Goal: Communication & Community: Answer question/provide support

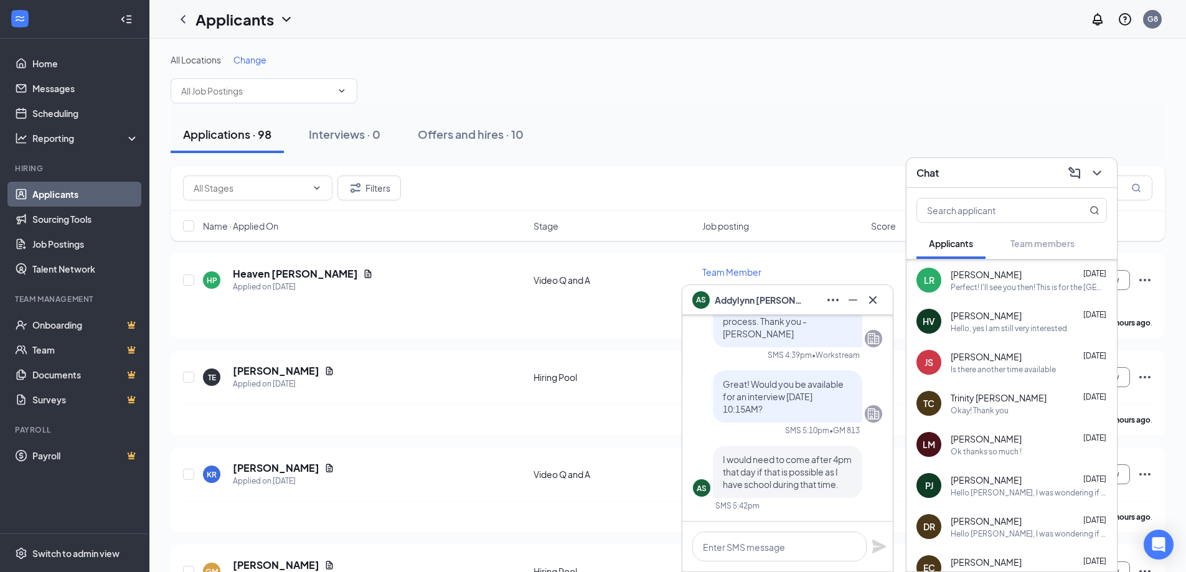
scroll to position [249, 0]
click at [1001, 453] on div "Ok thanks so much !" at bounding box center [986, 449] width 71 height 11
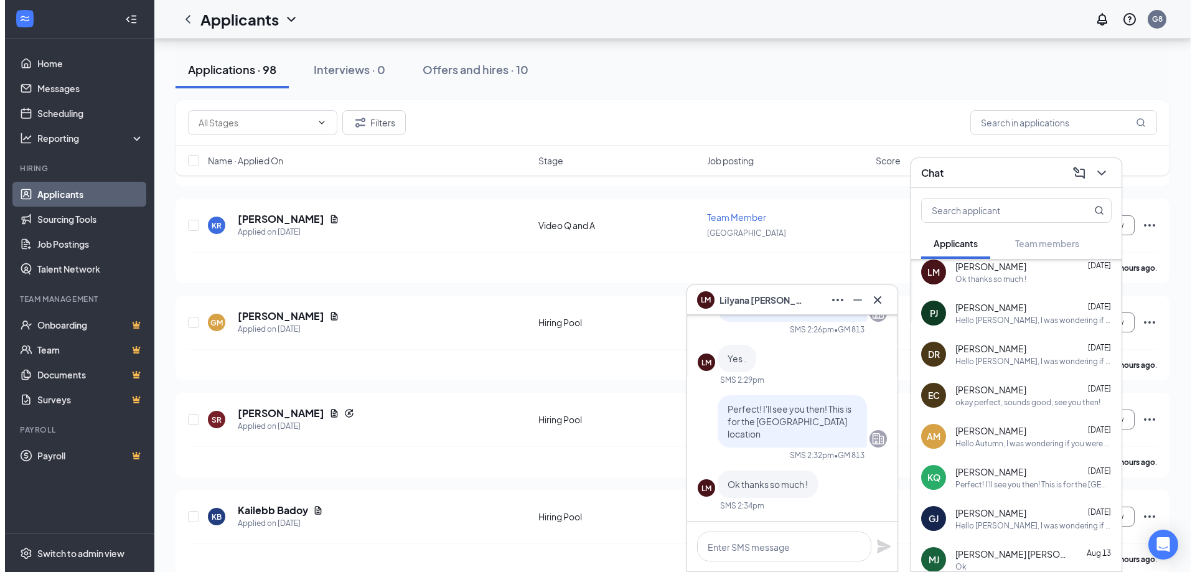
scroll to position [436, 0]
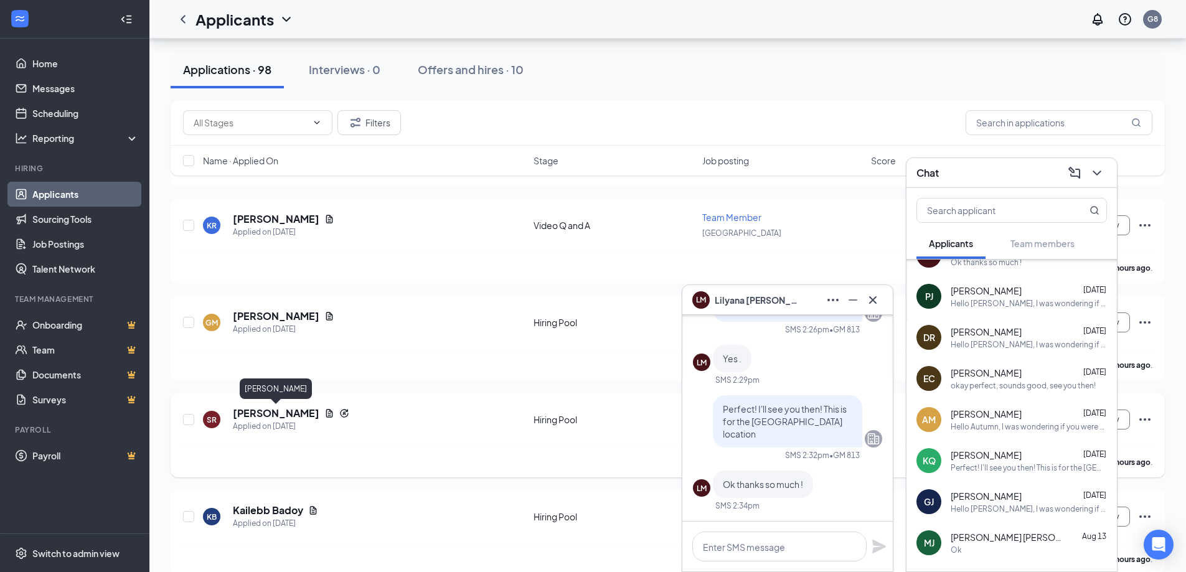
click at [268, 415] on h5 "[PERSON_NAME]" at bounding box center [276, 413] width 87 height 14
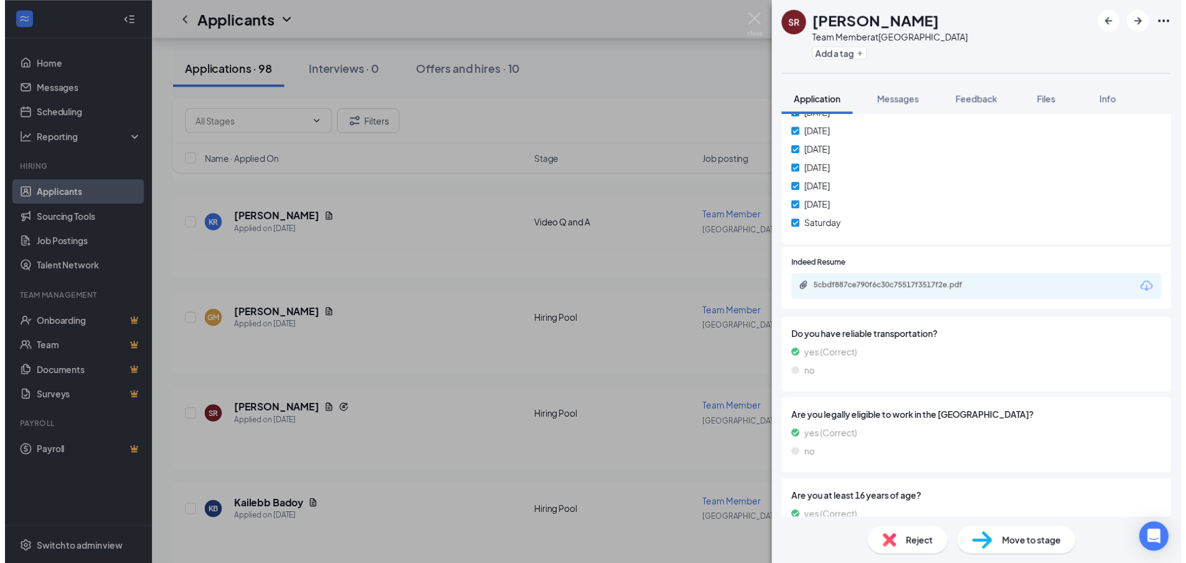
scroll to position [250, 0]
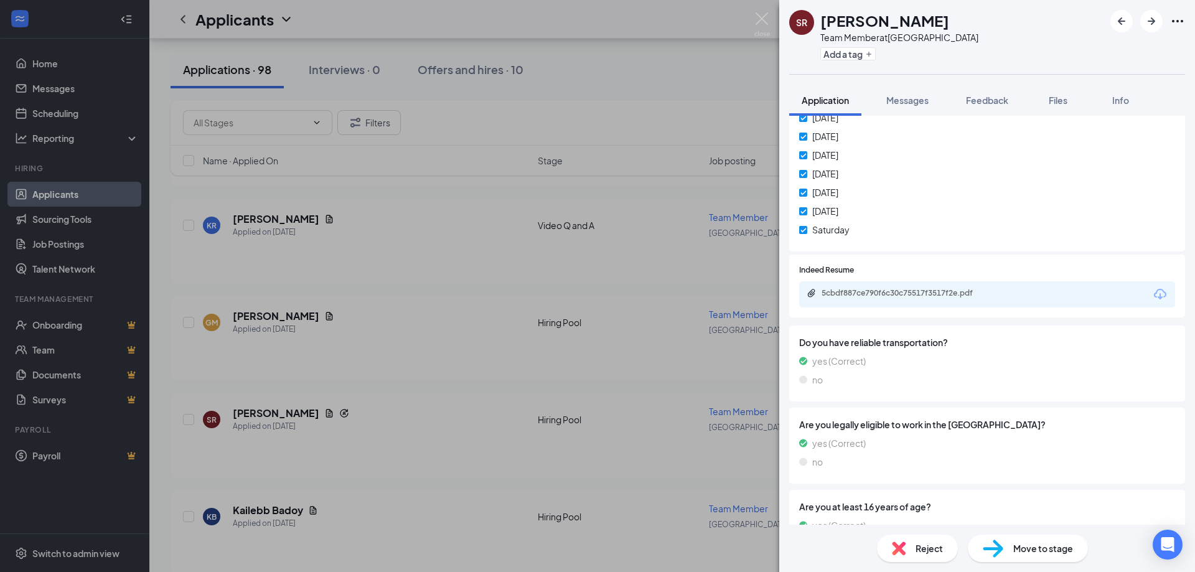
click at [895, 286] on div "5cbdf887ce790f6c30c75517f3517f2e.pdf" at bounding box center [987, 294] width 376 height 26
click at [899, 294] on div "5cbdf887ce790f6c30c75517f3517f2e.pdf" at bounding box center [909, 293] width 174 height 10
click at [766, 22] on img at bounding box center [762, 24] width 16 height 24
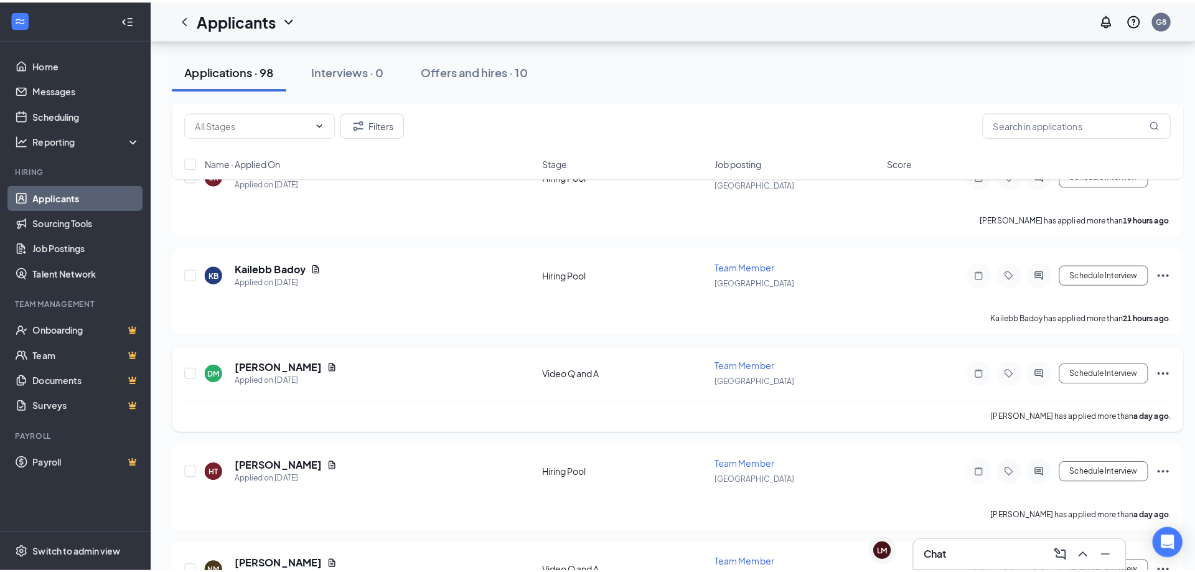
scroll to position [498, 0]
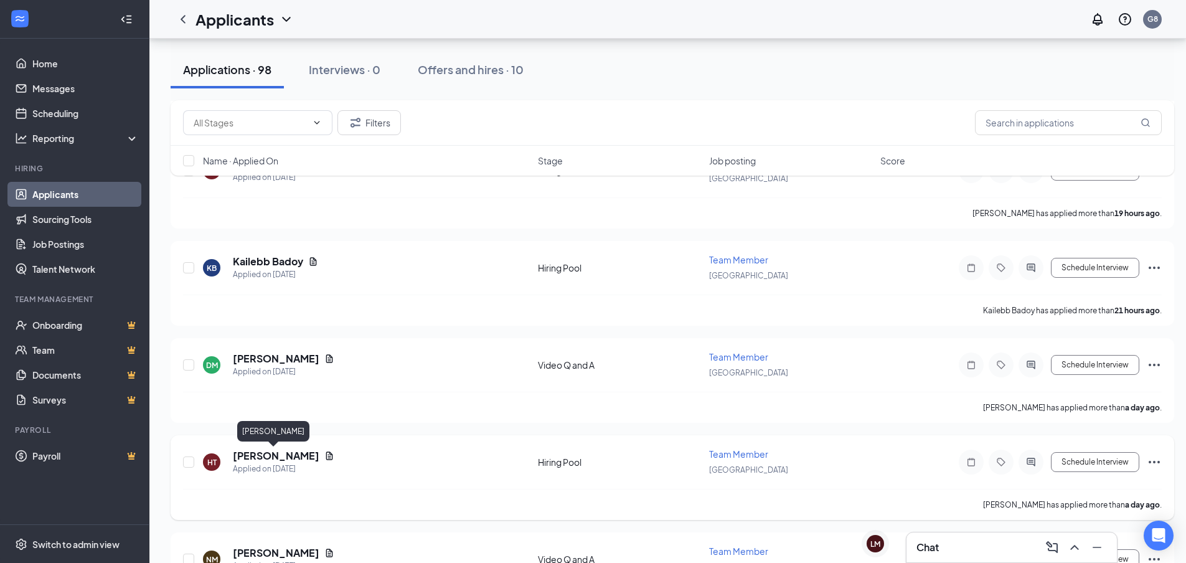
click at [278, 452] on h5 "[PERSON_NAME]" at bounding box center [276, 456] width 87 height 14
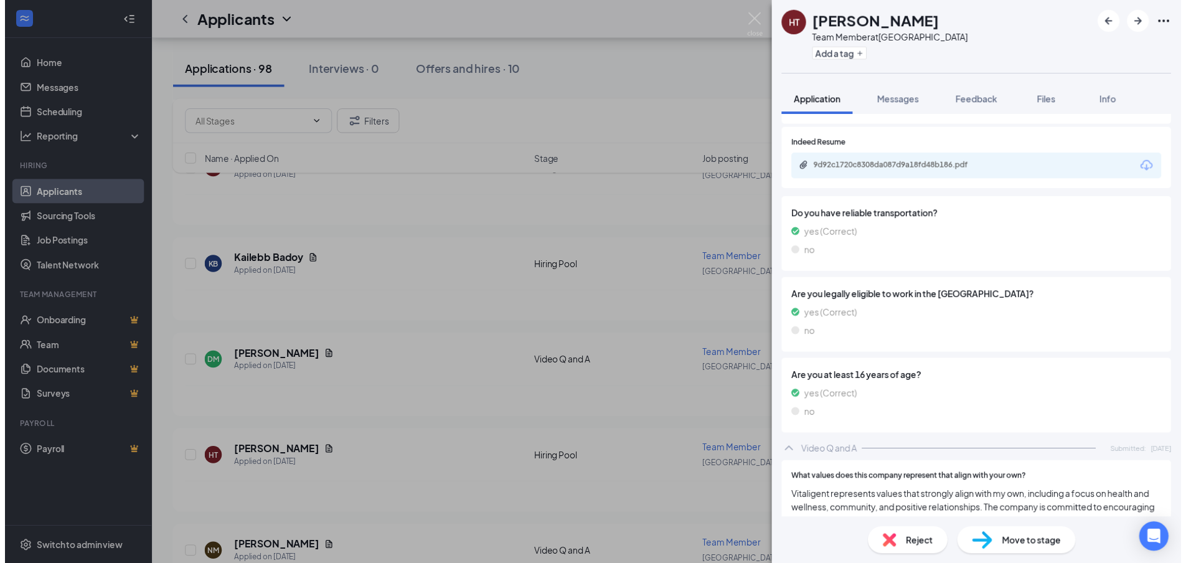
scroll to position [359, 0]
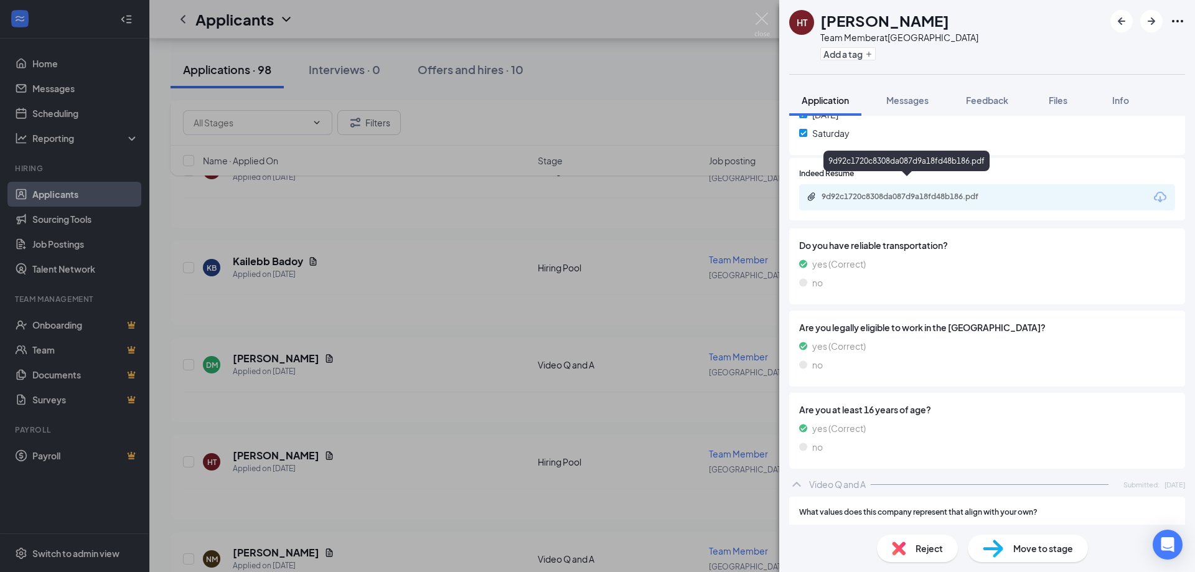
click at [910, 184] on div "9d92c1720c8308da087d9a18fd48b186.pdf" at bounding box center [987, 197] width 376 height 26
click at [932, 192] on div "9d92c1720c8308da087d9a18fd48b186.pdf" at bounding box center [909, 197] width 174 height 10
click at [774, 25] on div "HT [PERSON_NAME] Team Member at [GEOGRAPHIC_DATA] Add a tag Application Message…" at bounding box center [597, 286] width 1195 height 572
click at [768, 24] on div "Applicants G8" at bounding box center [672, 19] width 1046 height 39
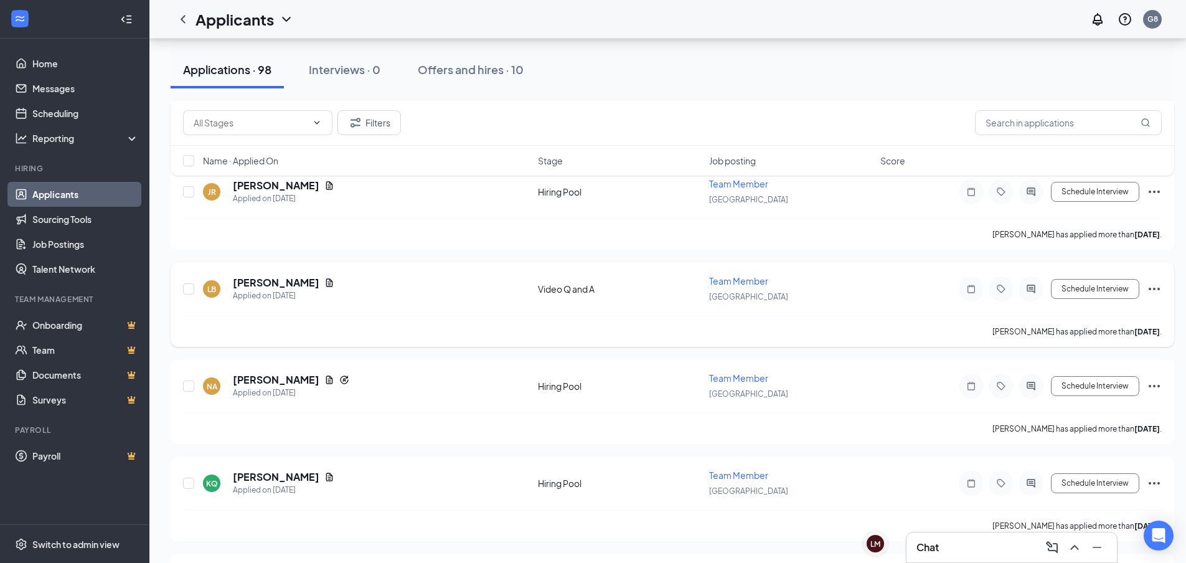
scroll to position [996, 0]
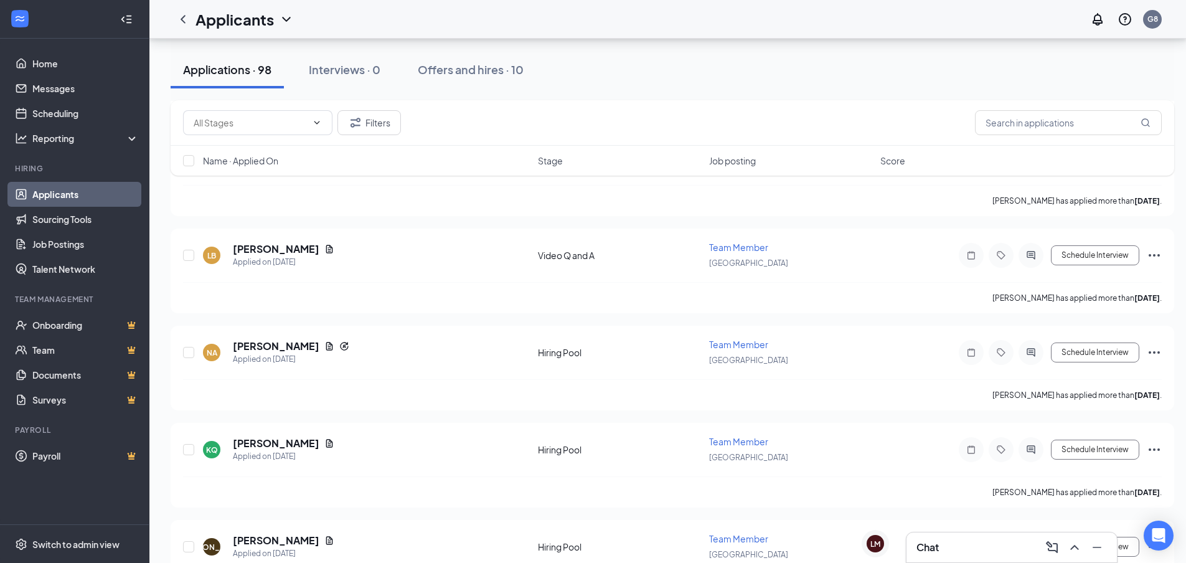
click at [931, 538] on div "Chat" at bounding box center [1011, 547] width 190 height 20
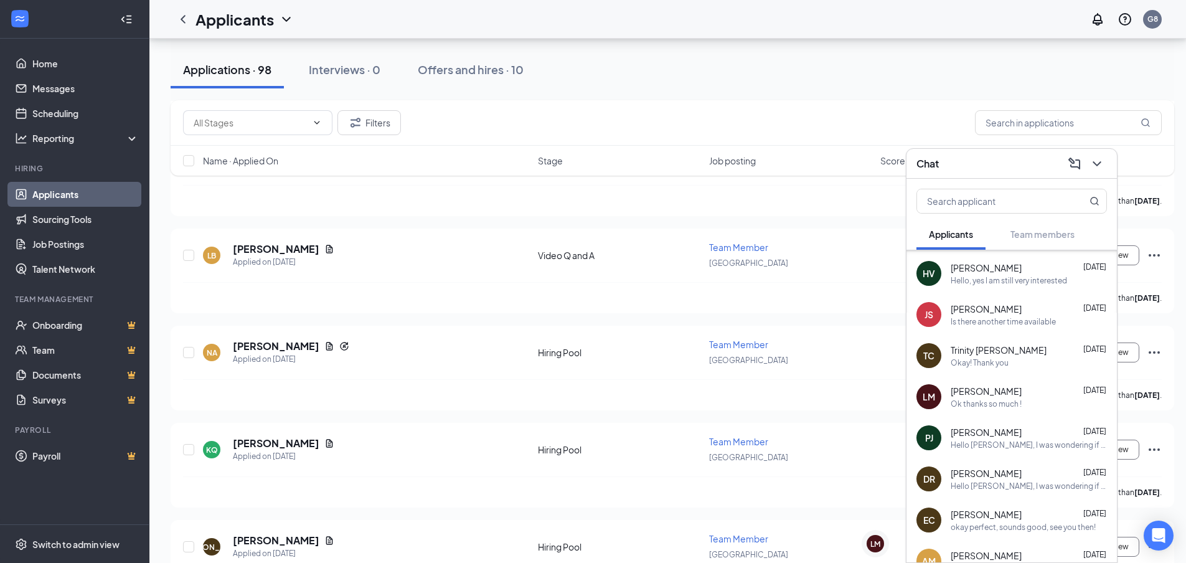
scroll to position [286, 0]
click at [992, 362] on div "Okay! Thank you" at bounding box center [980, 362] width 58 height 11
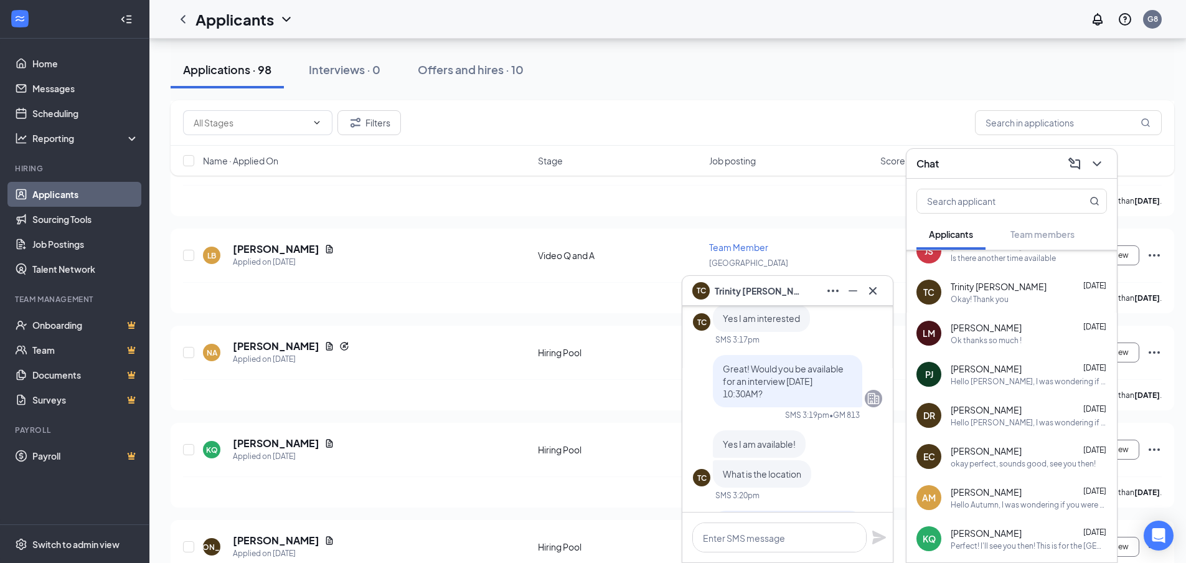
scroll to position [410, 0]
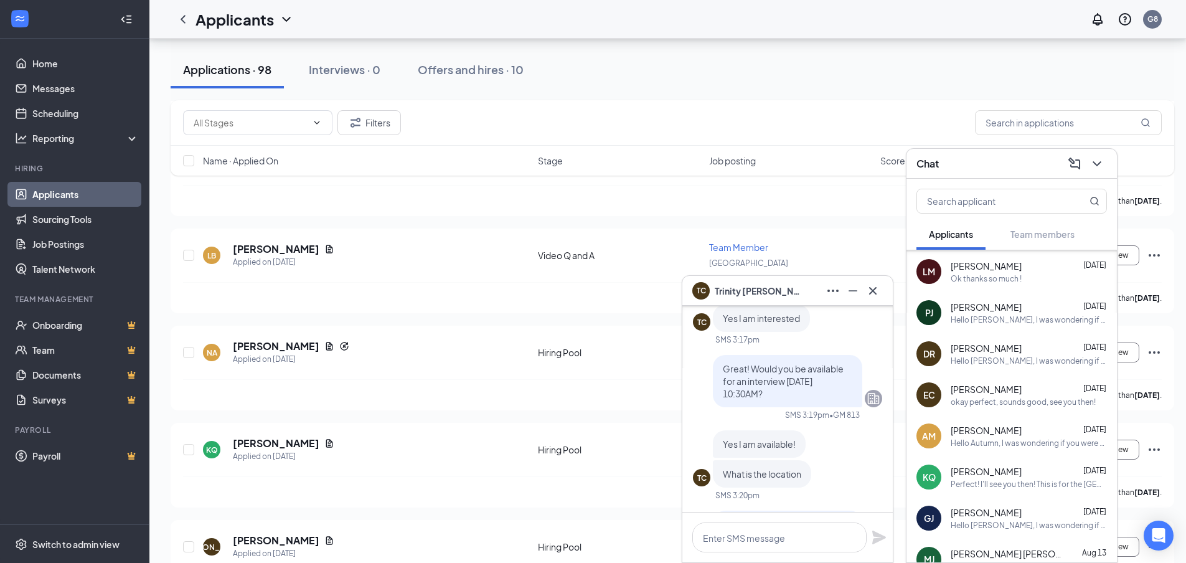
click at [1007, 476] on span "[PERSON_NAME]" at bounding box center [986, 471] width 71 height 12
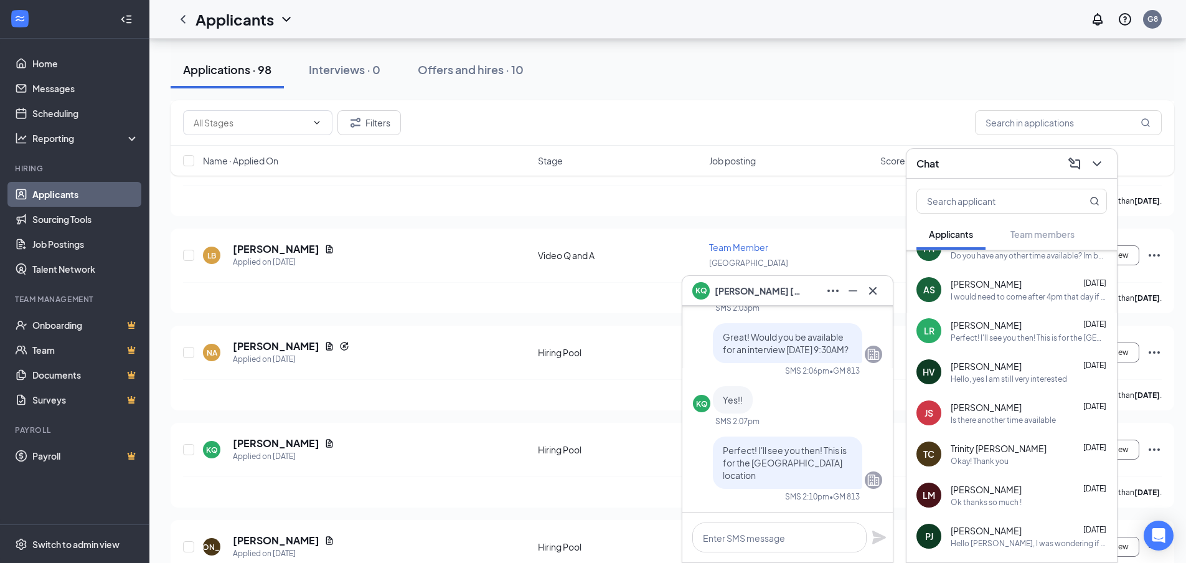
scroll to position [249, 0]
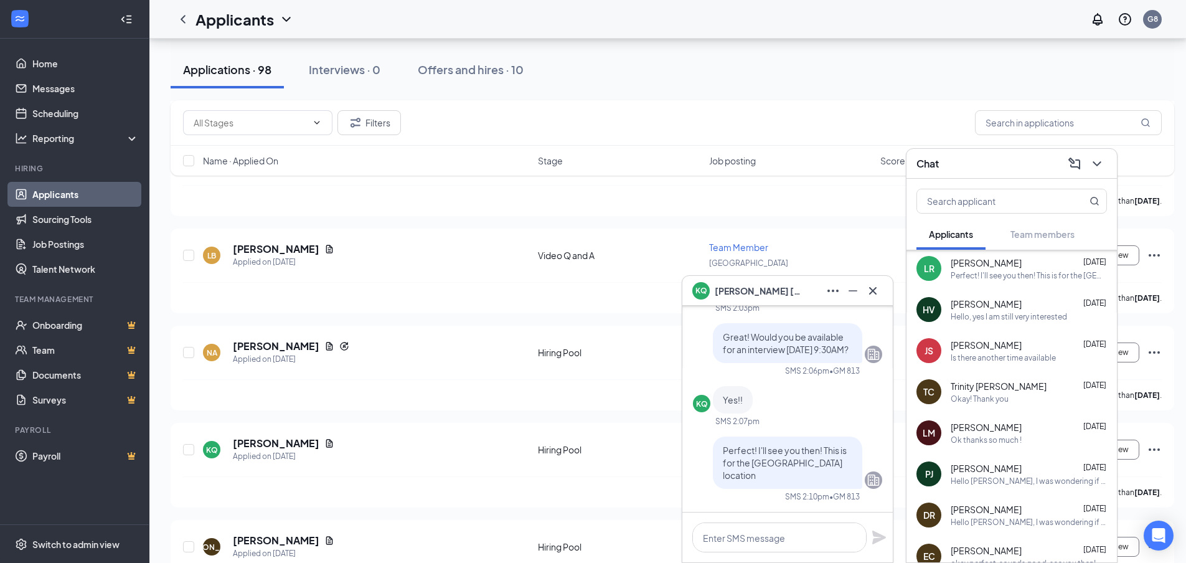
click at [1010, 423] on div "[PERSON_NAME] [DATE]" at bounding box center [1029, 427] width 156 height 12
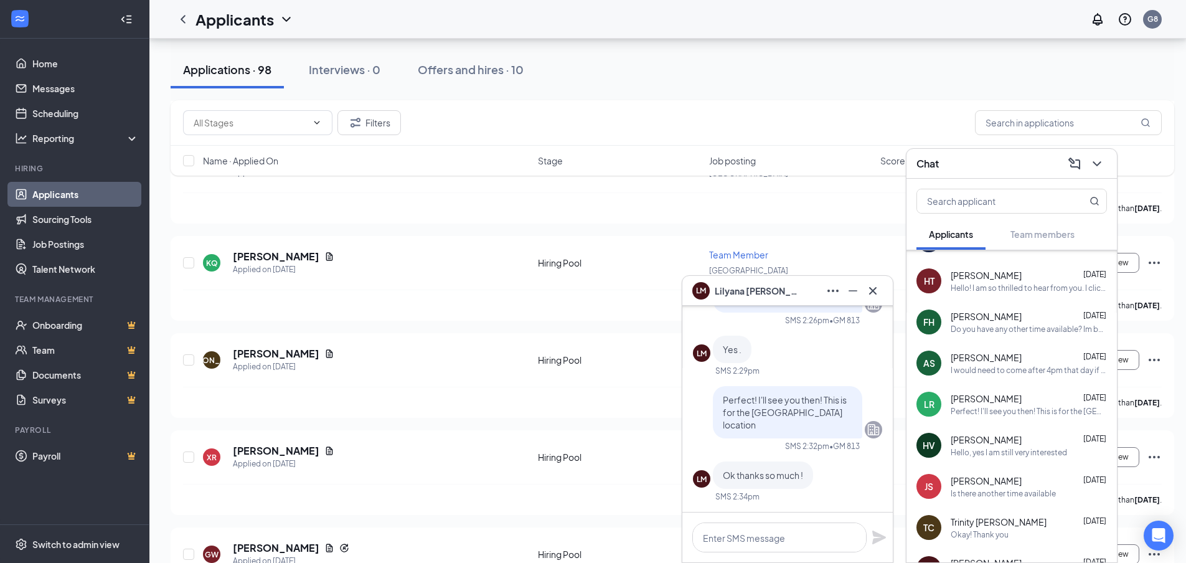
scroll to position [124, 0]
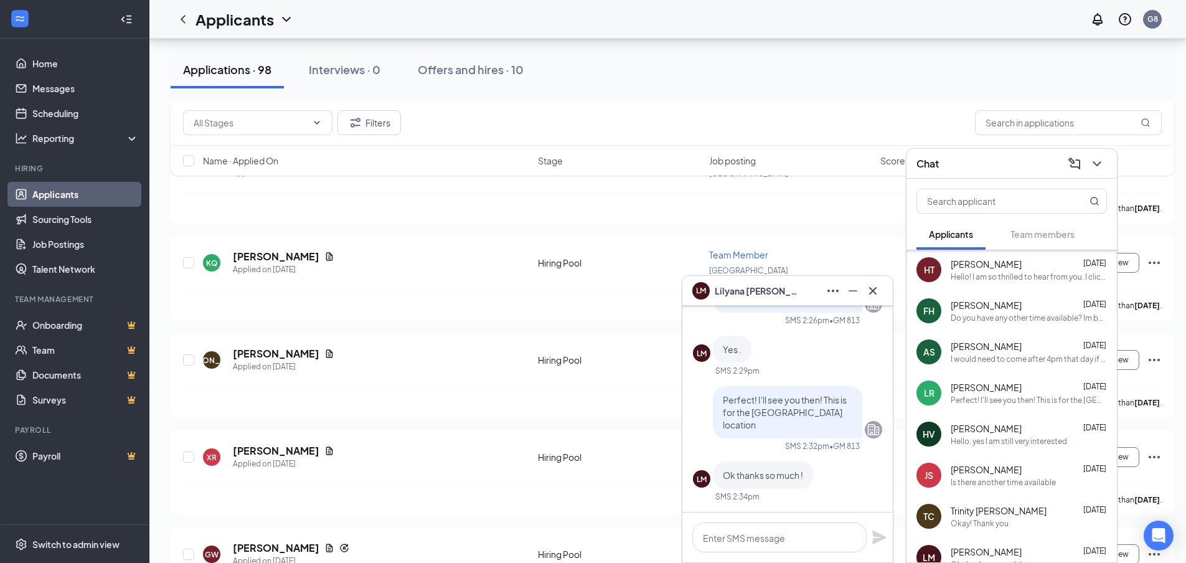
click at [998, 359] on div "I would need to come after 4pm that day if that is possible as I have school du…" at bounding box center [1029, 359] width 156 height 11
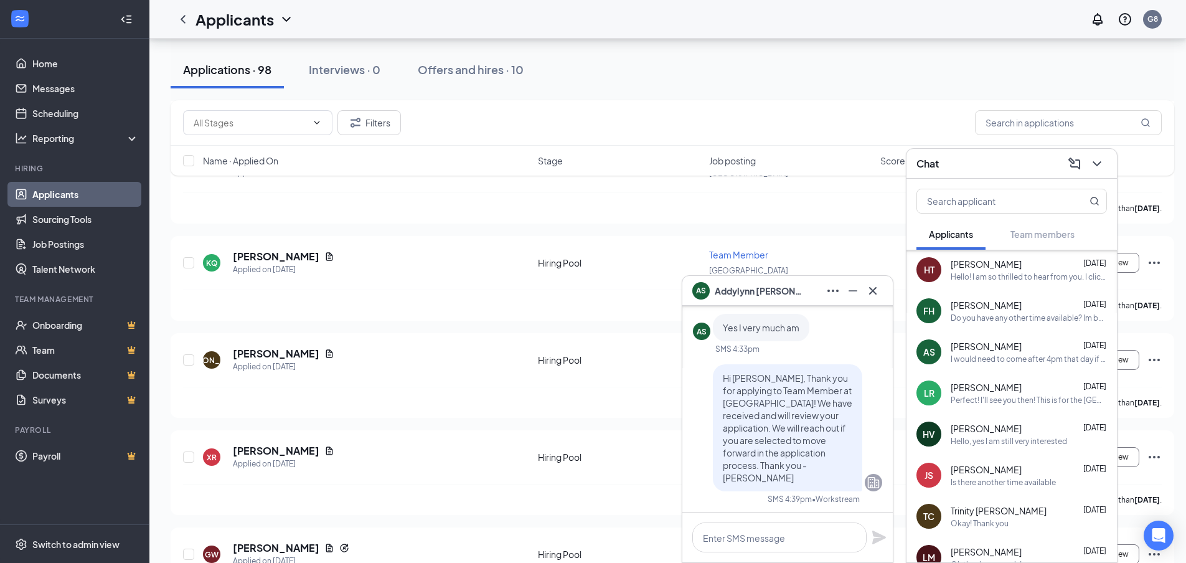
scroll to position [0, 0]
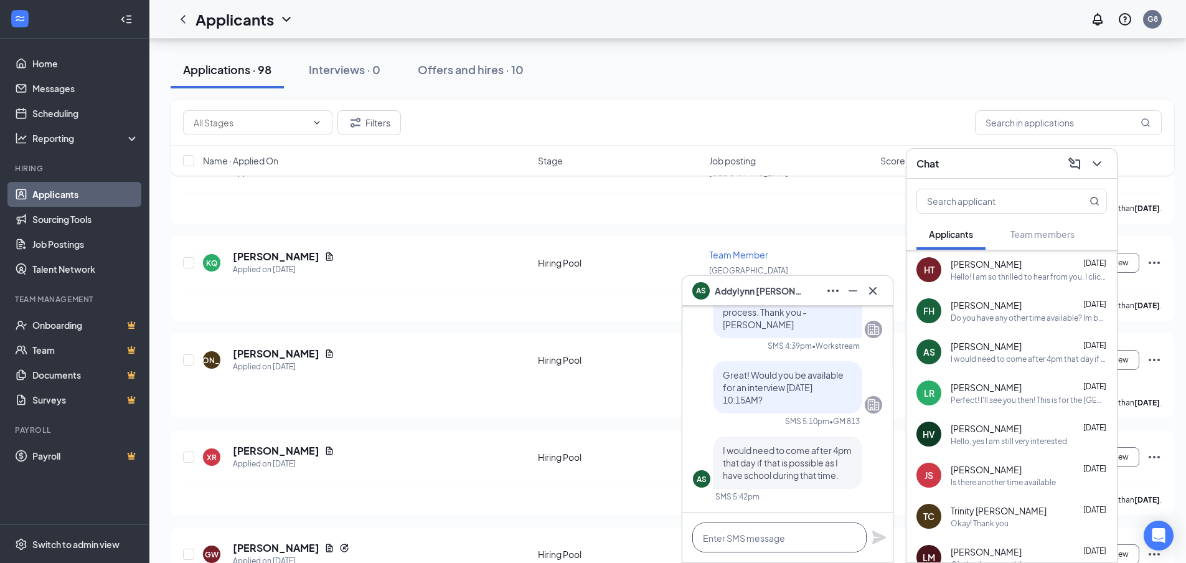
click at [797, 538] on textarea at bounding box center [779, 537] width 174 height 30
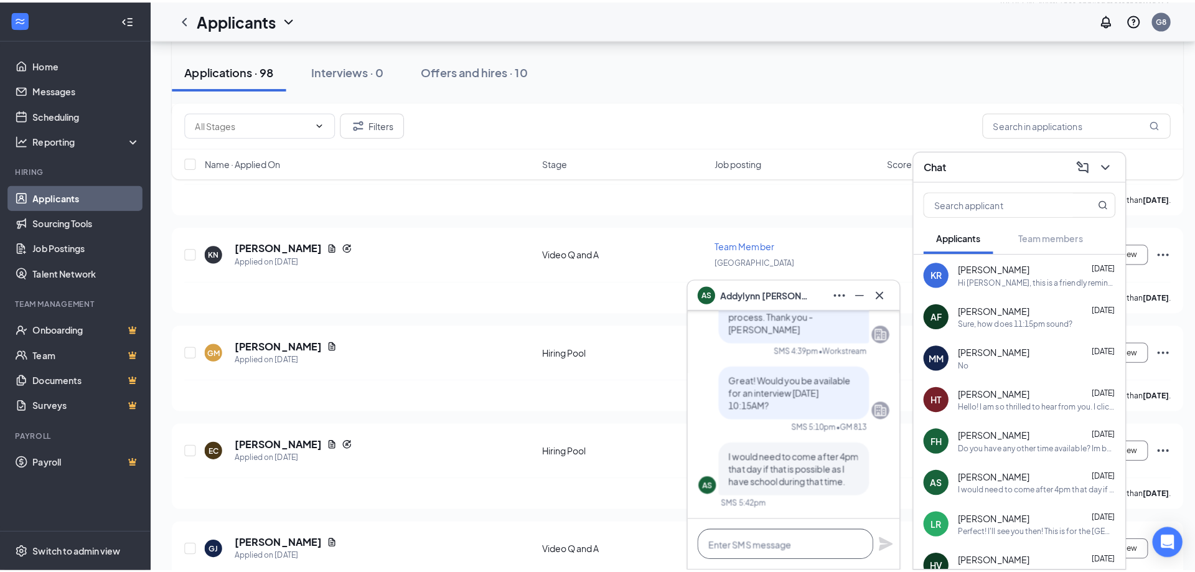
scroll to position [1618, 0]
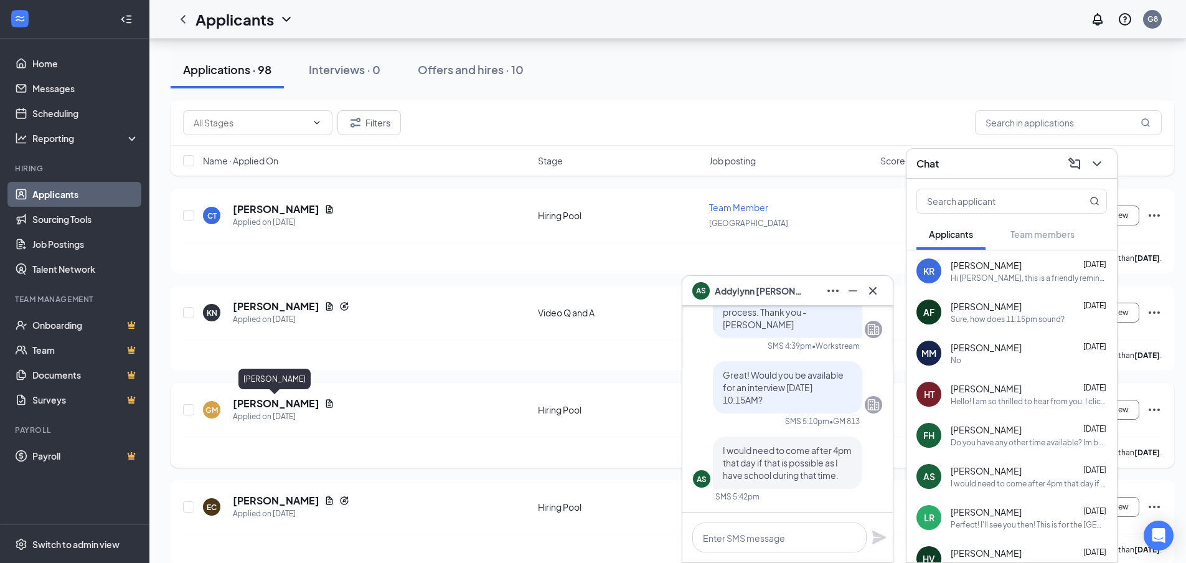
click at [284, 410] on h5 "[PERSON_NAME]" at bounding box center [276, 404] width 87 height 14
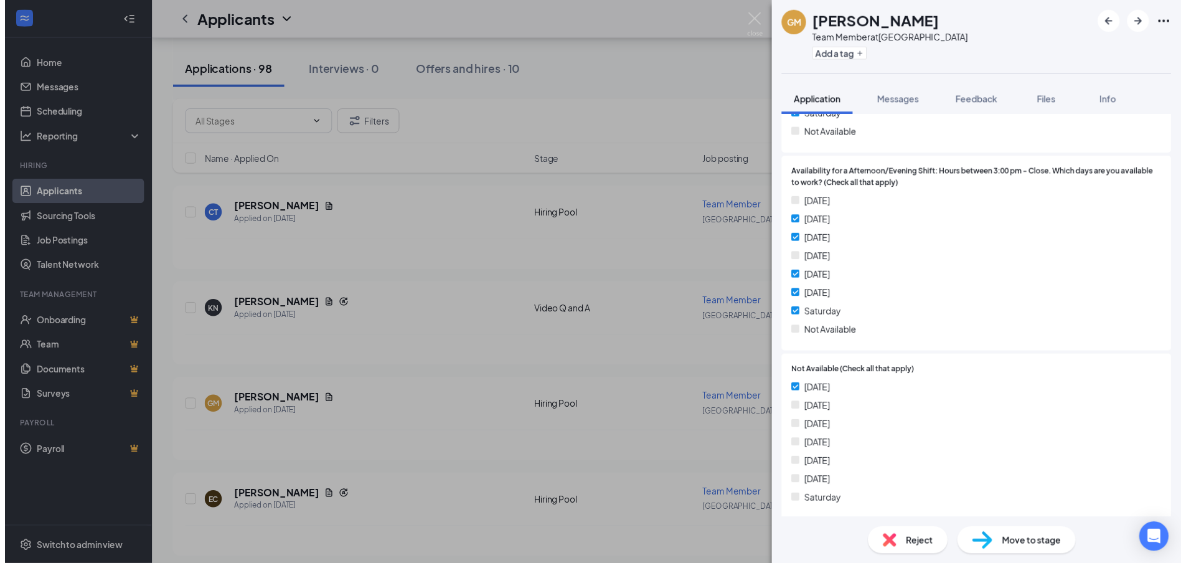
scroll to position [1105, 0]
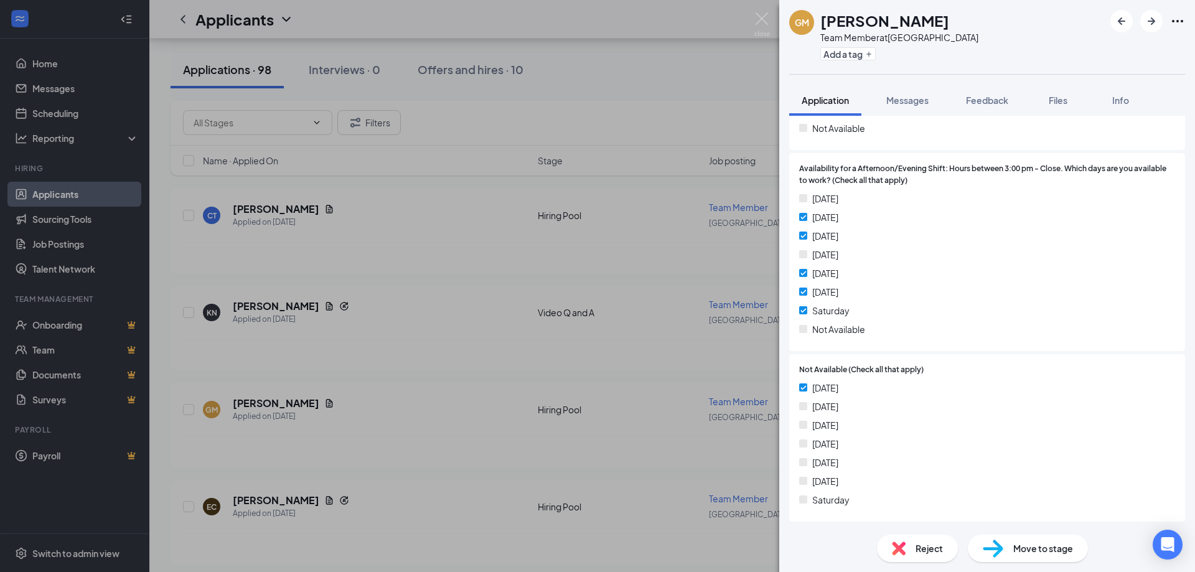
click at [707, 146] on div "GM Getrude Muzota Team Member at [GEOGRAPHIC_DATA] Add a tag Application Messag…" at bounding box center [597, 286] width 1195 height 572
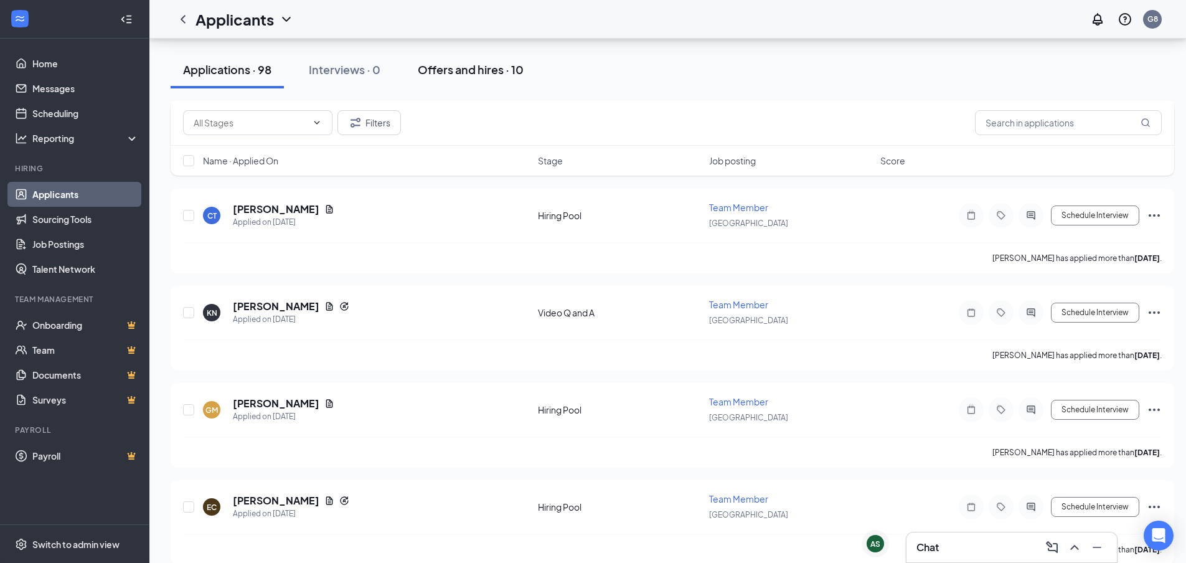
click at [453, 67] on div "Offers and hires · 10" at bounding box center [471, 70] width 106 height 16
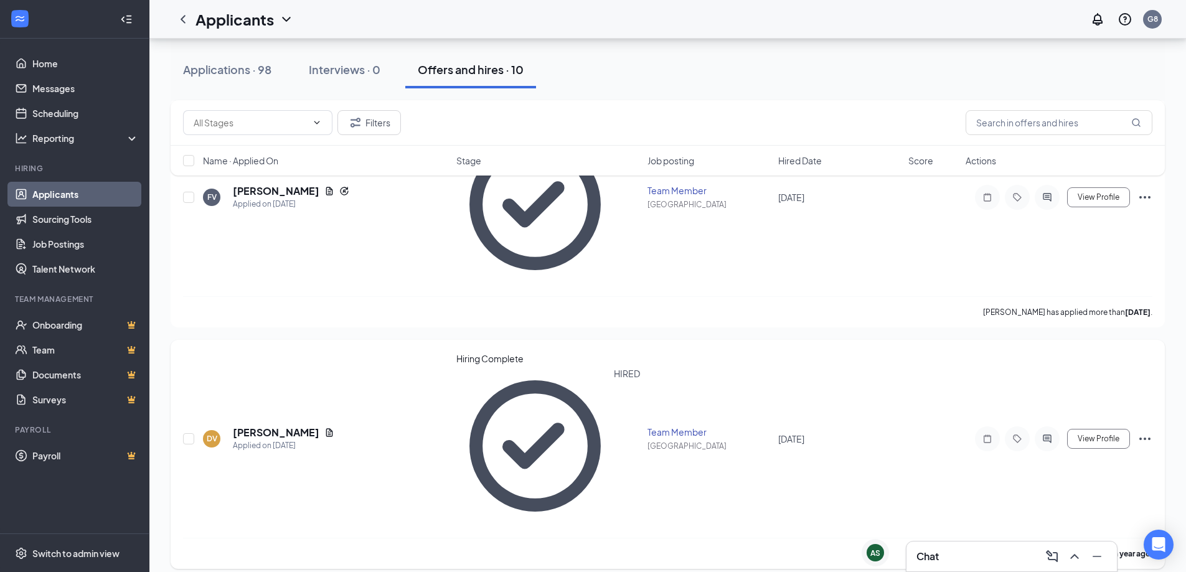
scroll to position [642, 0]
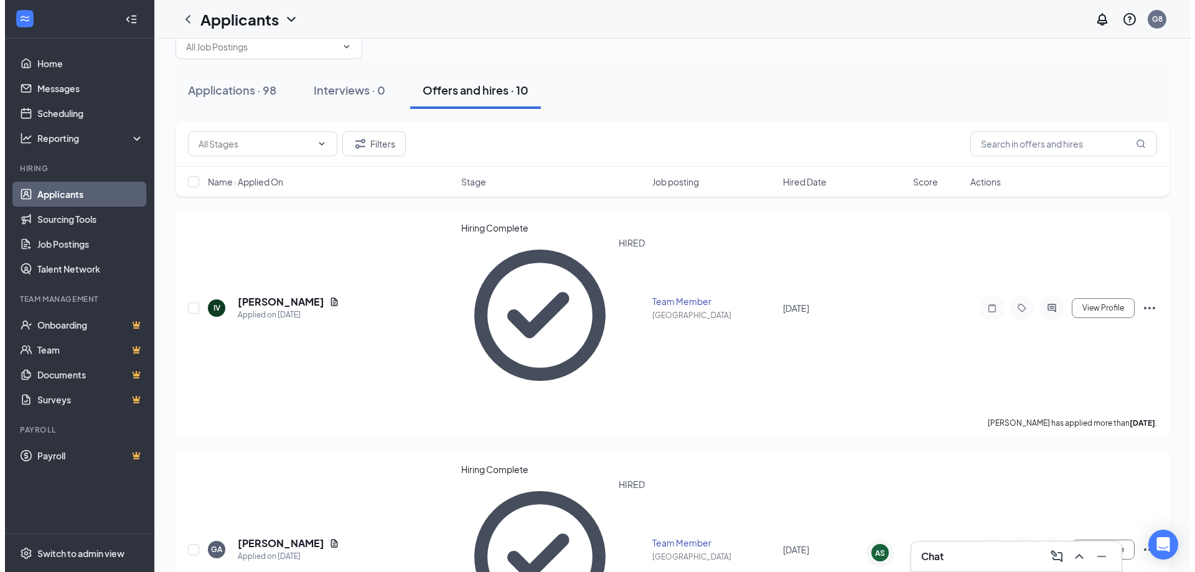
scroll to position [0, 0]
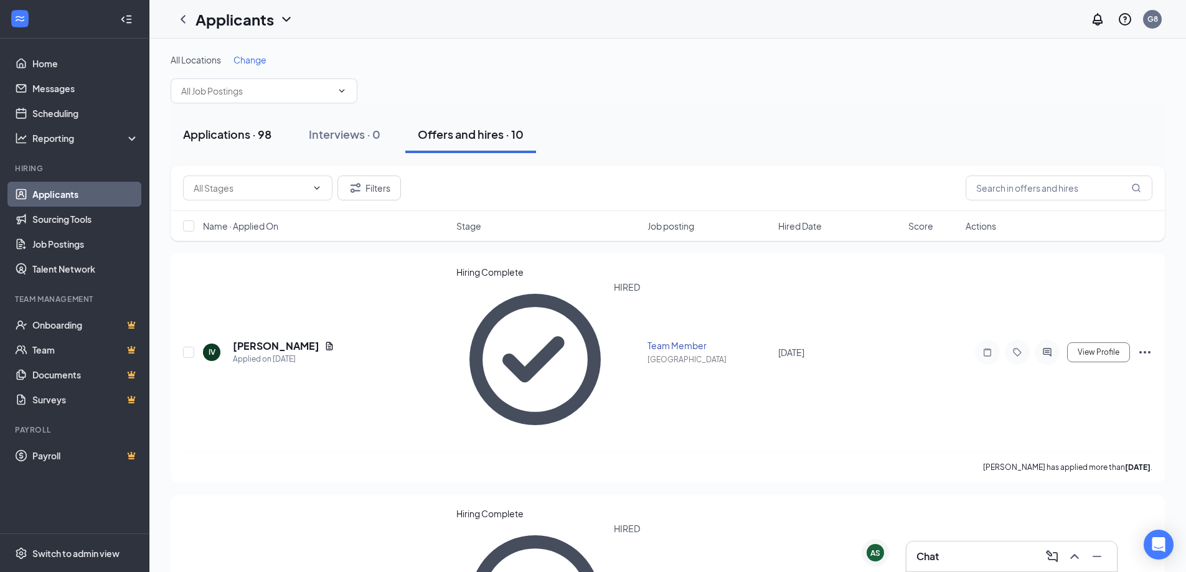
click at [221, 133] on div "Applications · 98" at bounding box center [227, 134] width 88 height 16
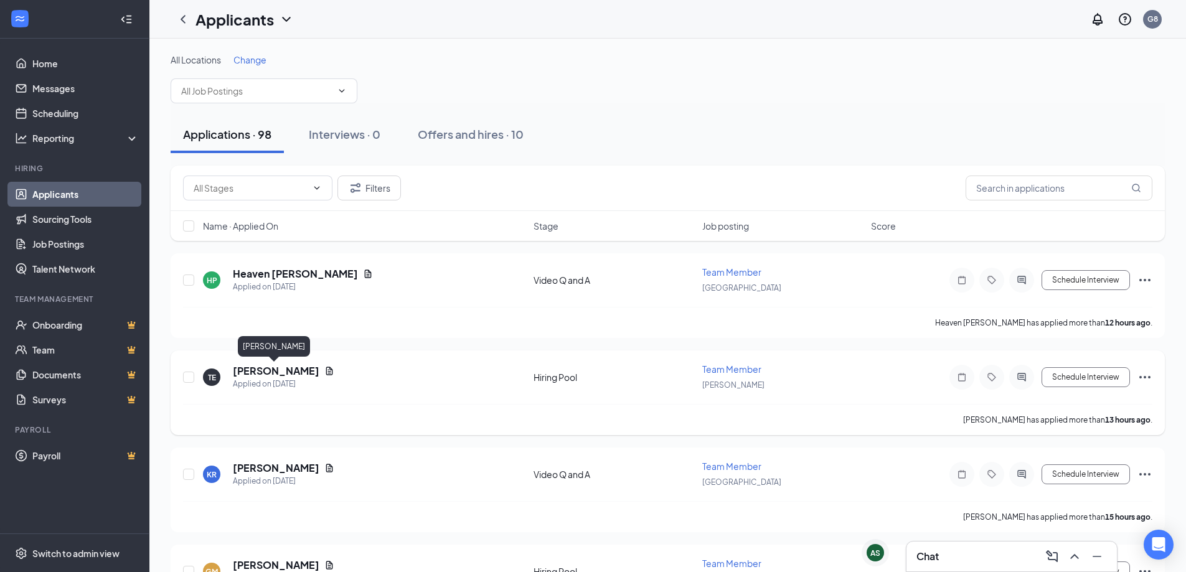
click at [265, 372] on h5 "[PERSON_NAME]" at bounding box center [276, 371] width 87 height 14
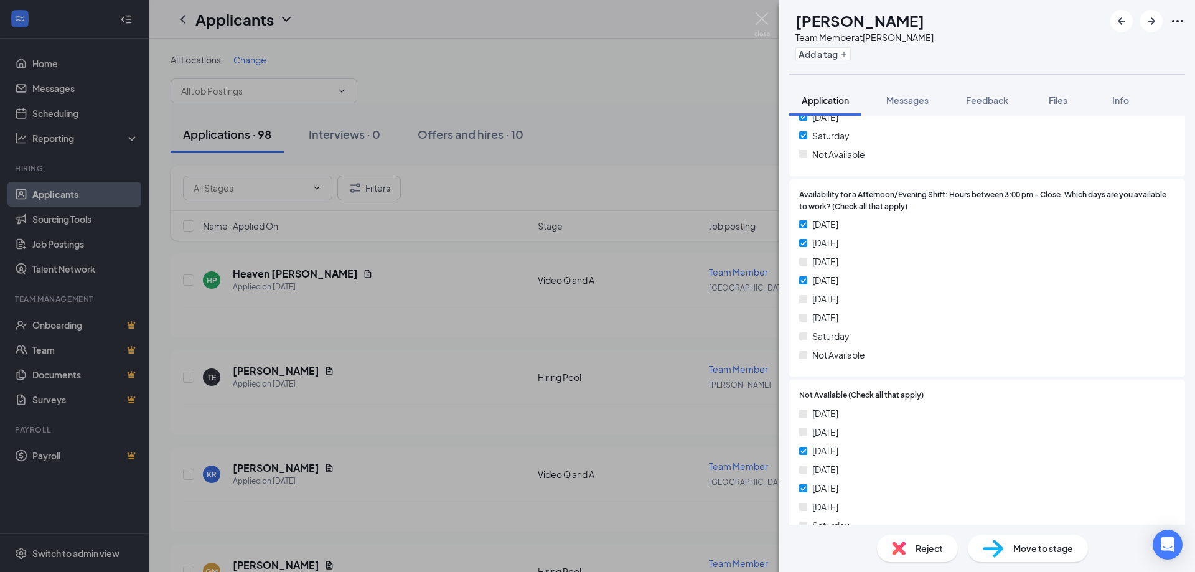
scroll to position [1422, 0]
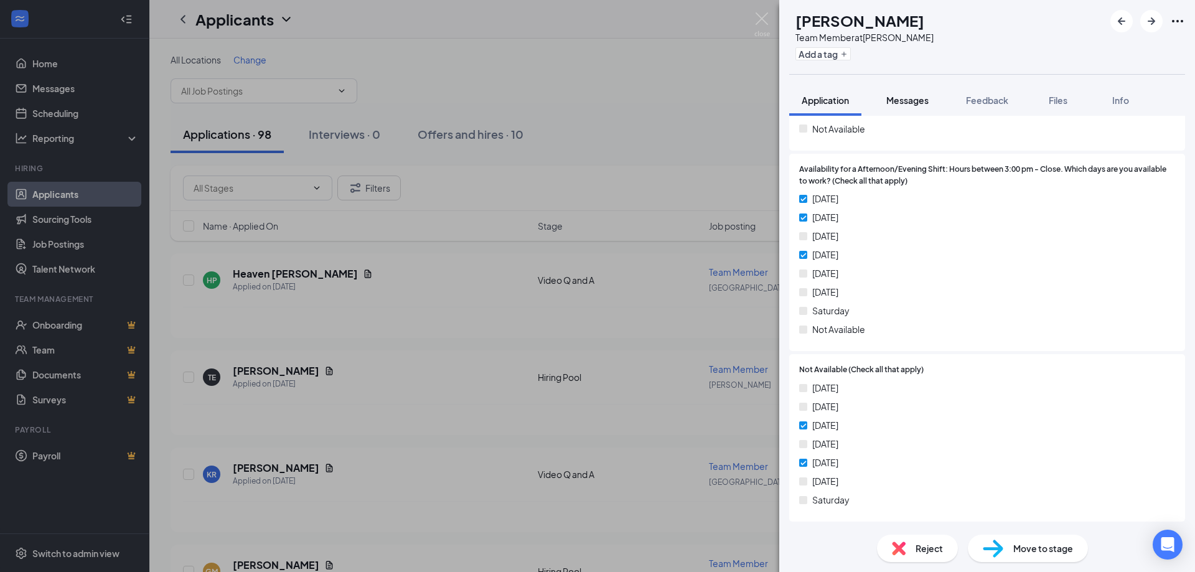
click at [908, 110] on button "Messages" at bounding box center [907, 100] width 67 height 31
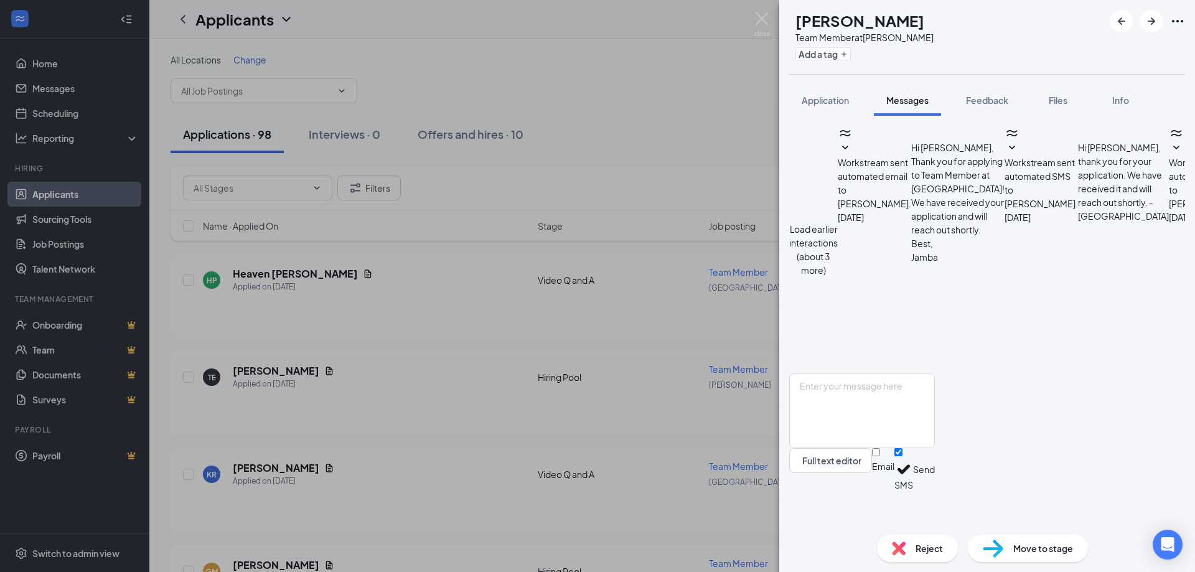
scroll to position [192, 0]
click at [812, 92] on button "Application" at bounding box center [825, 100] width 72 height 31
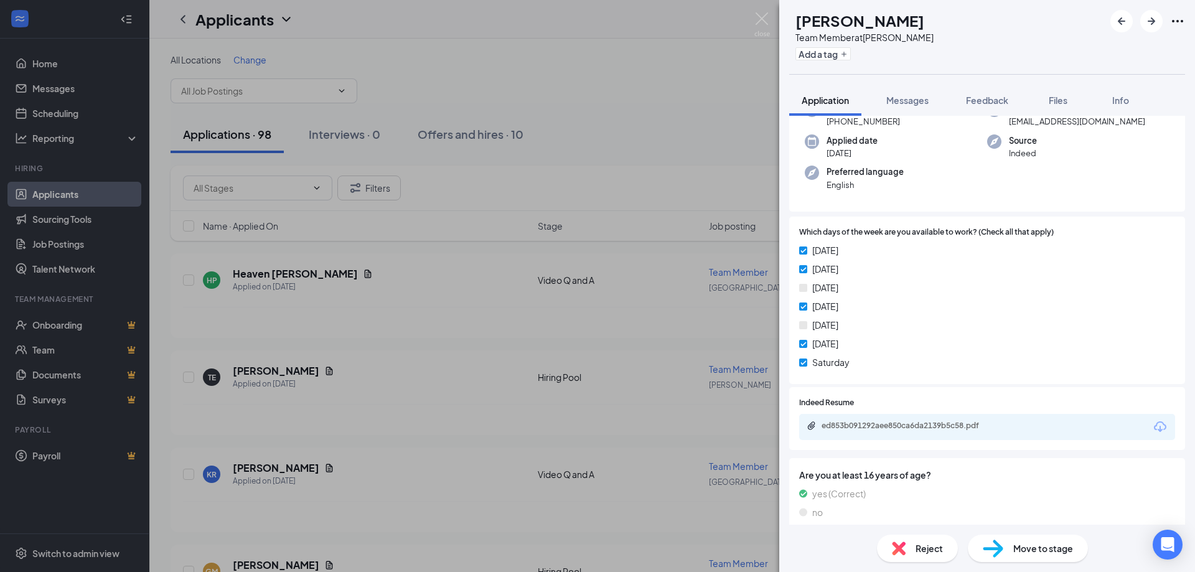
scroll to position [187, 0]
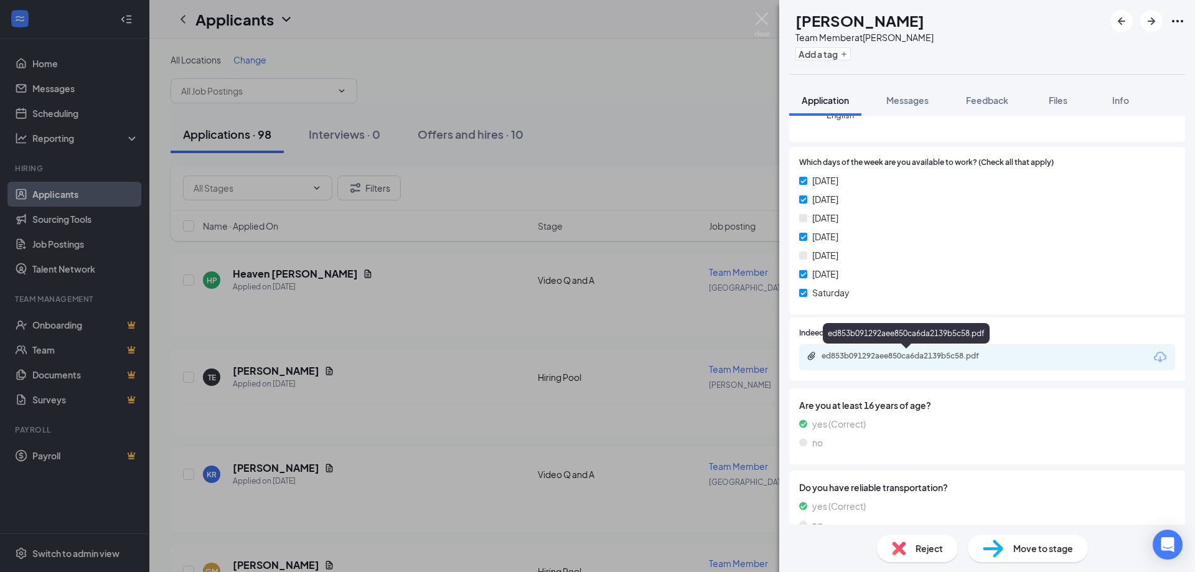
click at [889, 352] on div "ed853b091292aee850ca6da2139b5c58.pdf" at bounding box center [909, 356] width 174 height 10
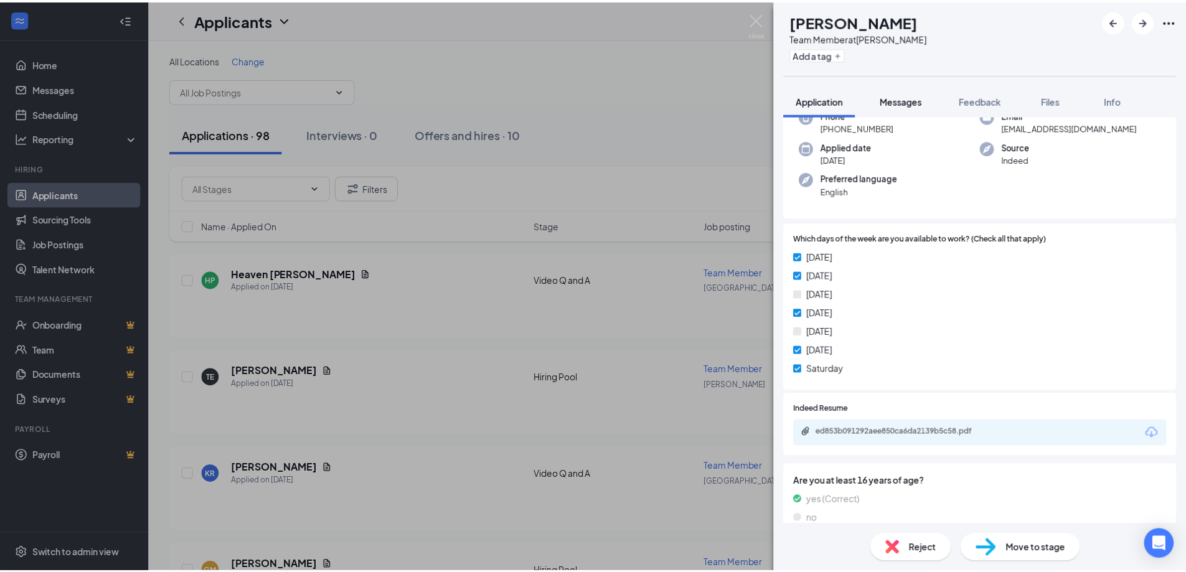
scroll to position [62, 0]
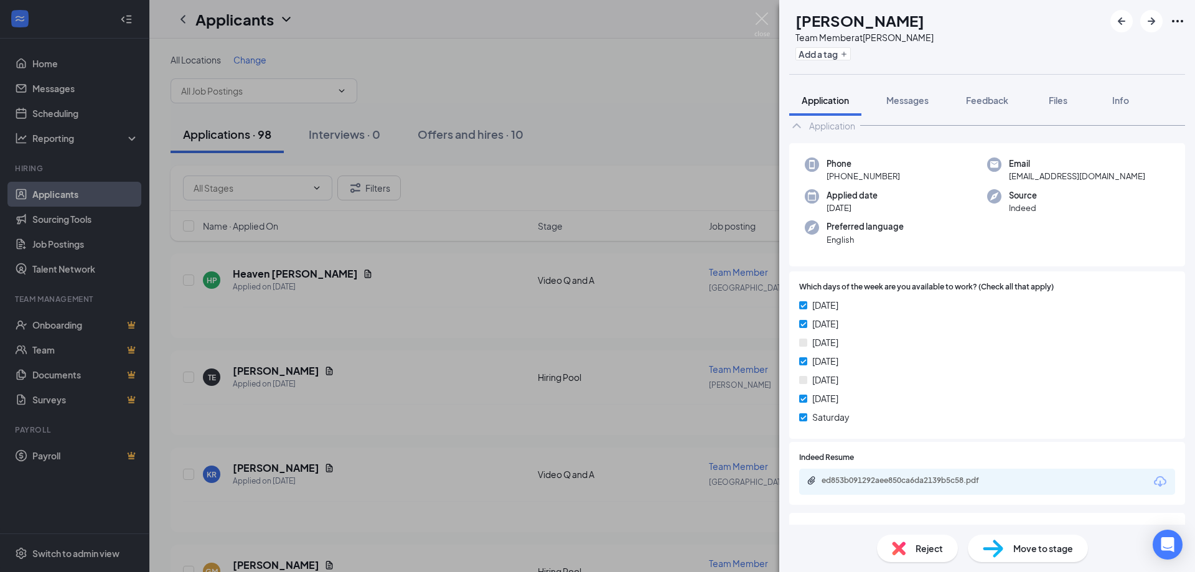
click at [708, 129] on div "[PERSON_NAME] Team Member at [PERSON_NAME] Kiosk Add a tag Application Messages…" at bounding box center [597, 286] width 1195 height 572
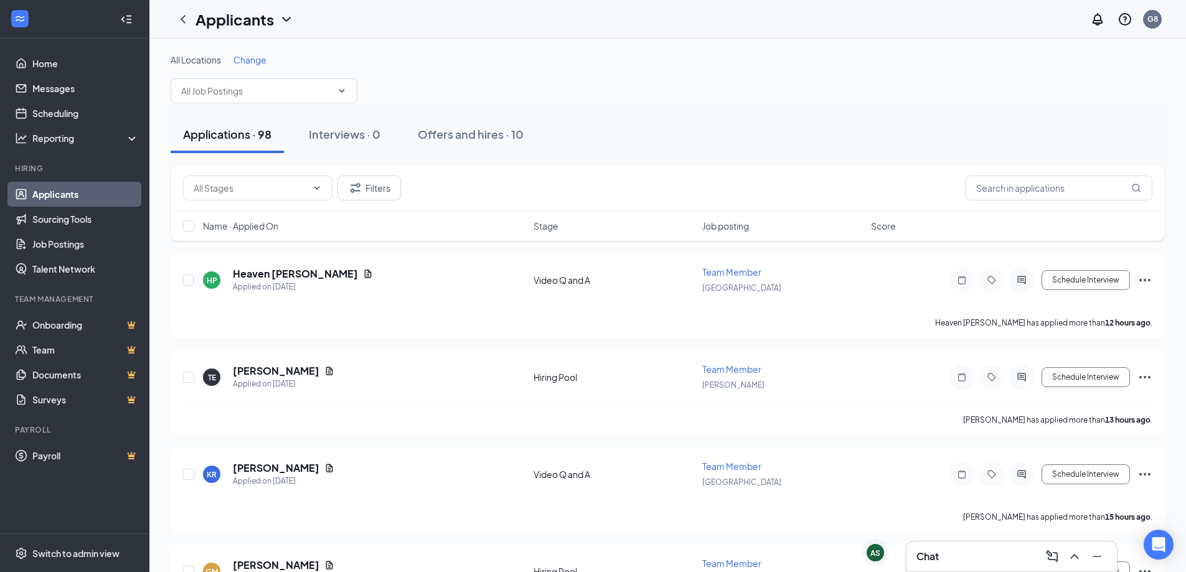
click at [969, 552] on div "Chat" at bounding box center [1011, 557] width 190 height 20
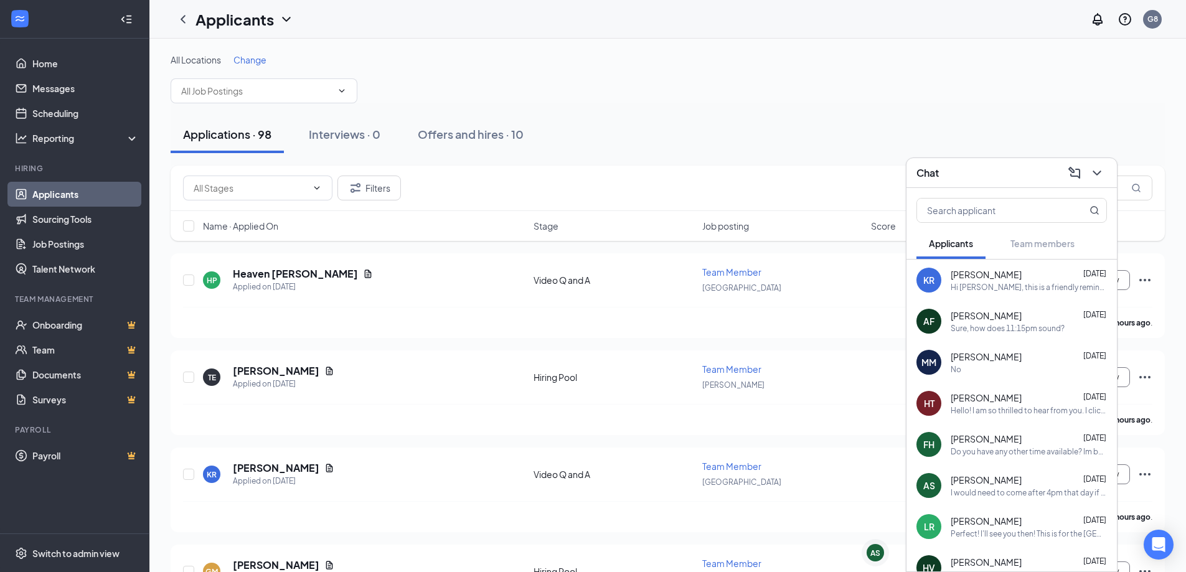
click at [994, 326] on div "Sure, how does 11:15pm sound?" at bounding box center [1008, 328] width 114 height 11
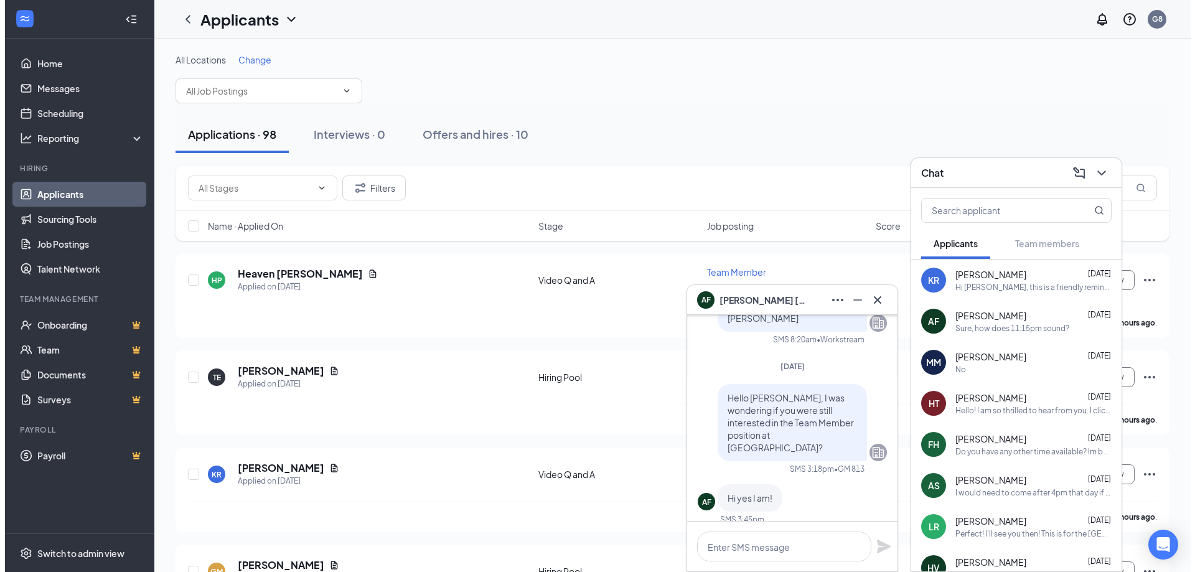
scroll to position [-249, 0]
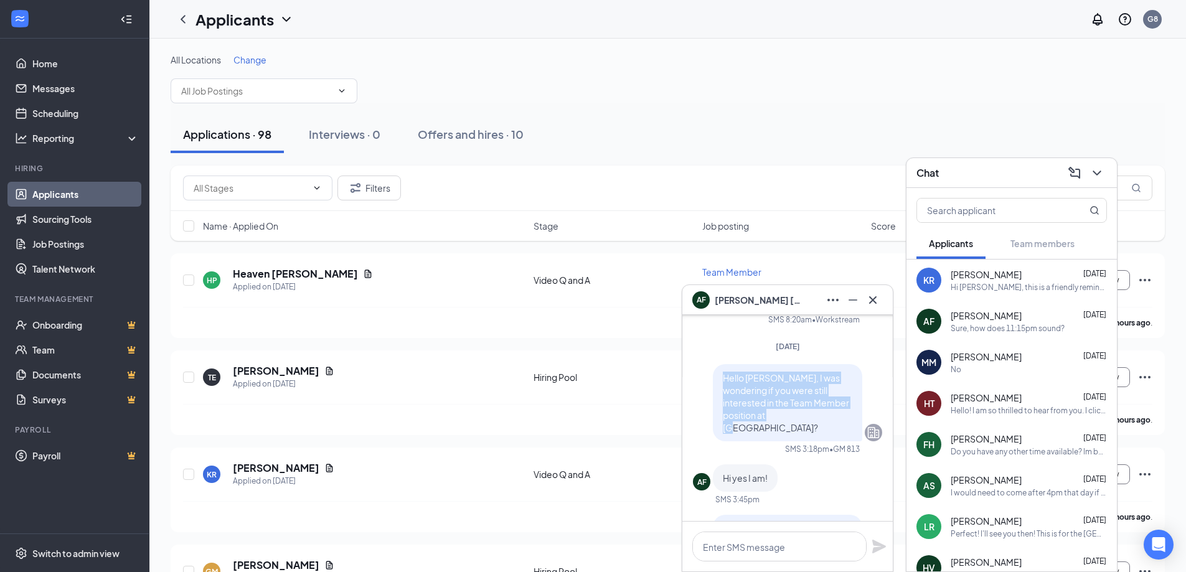
drag, startPoint x: 715, startPoint y: 388, endPoint x: 801, endPoint y: 430, distance: 95.8
click at [801, 430] on p "Hello [PERSON_NAME], I was wondering if you were still interested in the Team M…" at bounding box center [787, 403] width 129 height 62
copy span "Hello [PERSON_NAME], I was wondering if you were still interested in the Team M…"
click at [279, 372] on h5 "[PERSON_NAME]" at bounding box center [276, 371] width 87 height 14
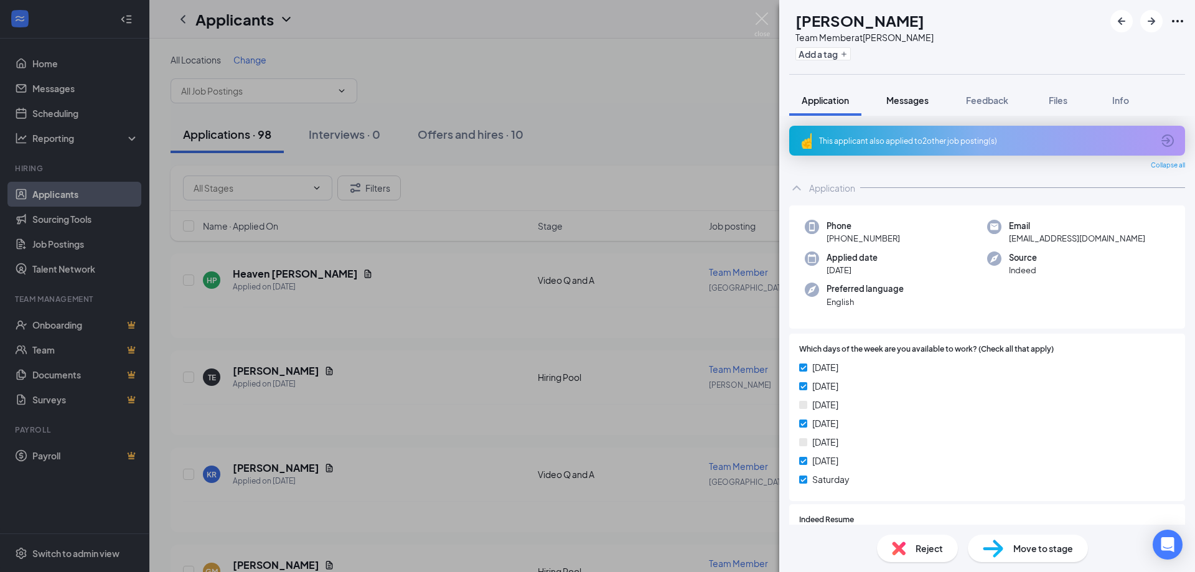
click at [903, 100] on span "Messages" at bounding box center [907, 100] width 42 height 11
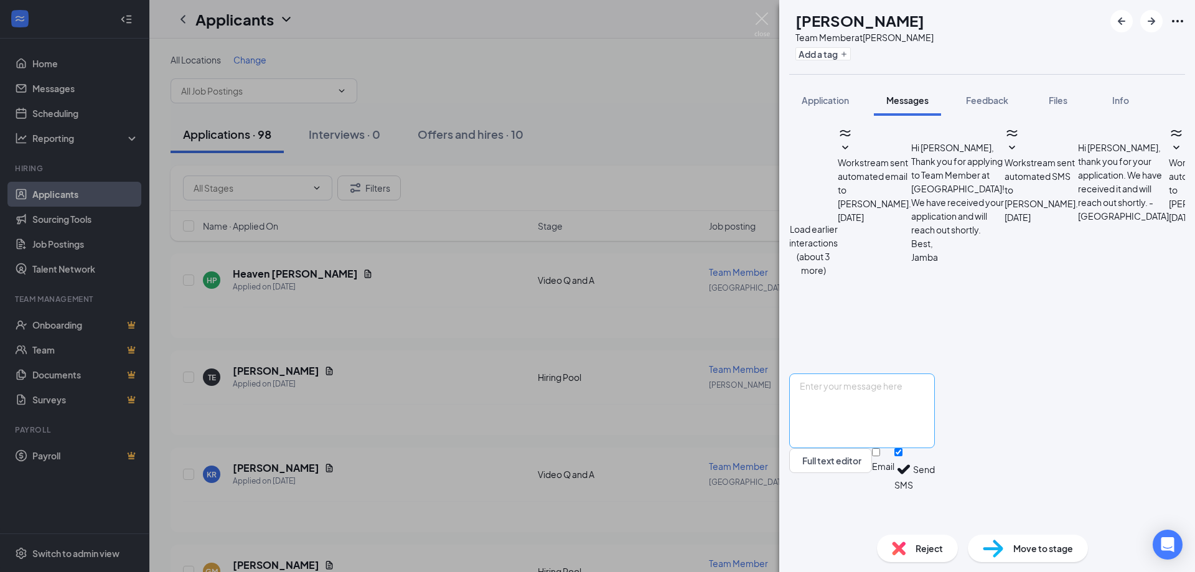
scroll to position [192, 0]
click at [890, 420] on textarea at bounding box center [862, 410] width 146 height 75
paste textarea "Hello [PERSON_NAME], I was wondering if you were still interested in the Team M…"
drag, startPoint x: 842, startPoint y: 425, endPoint x: 882, endPoint y: 425, distance: 39.8
click at [882, 425] on textarea "Hello [PERSON_NAME], I was wondering if you were still interested in the Team M…" at bounding box center [862, 410] width 146 height 75
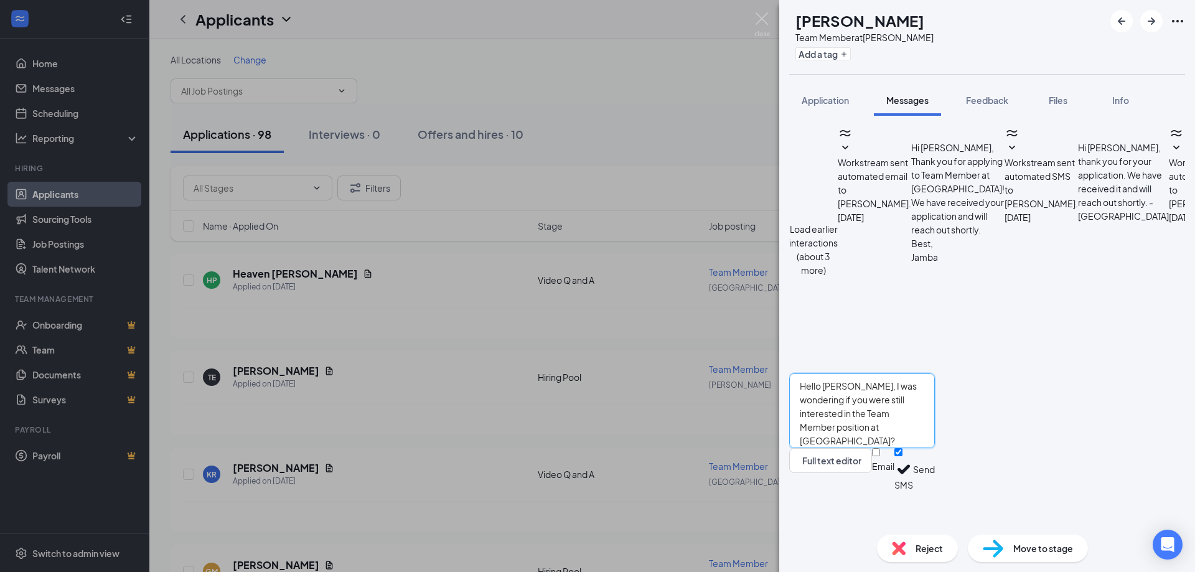
type textarea "Hello [PERSON_NAME], I was wondering if you were still interested in the Team M…"
click at [935, 491] on button "Send" at bounding box center [924, 469] width 22 height 43
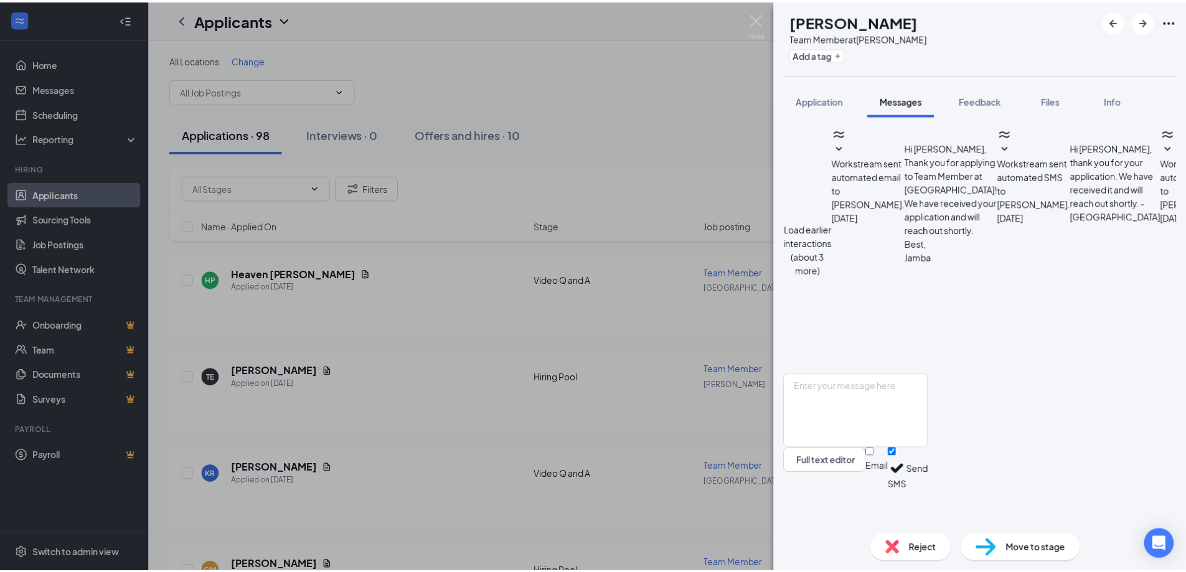
scroll to position [273, 0]
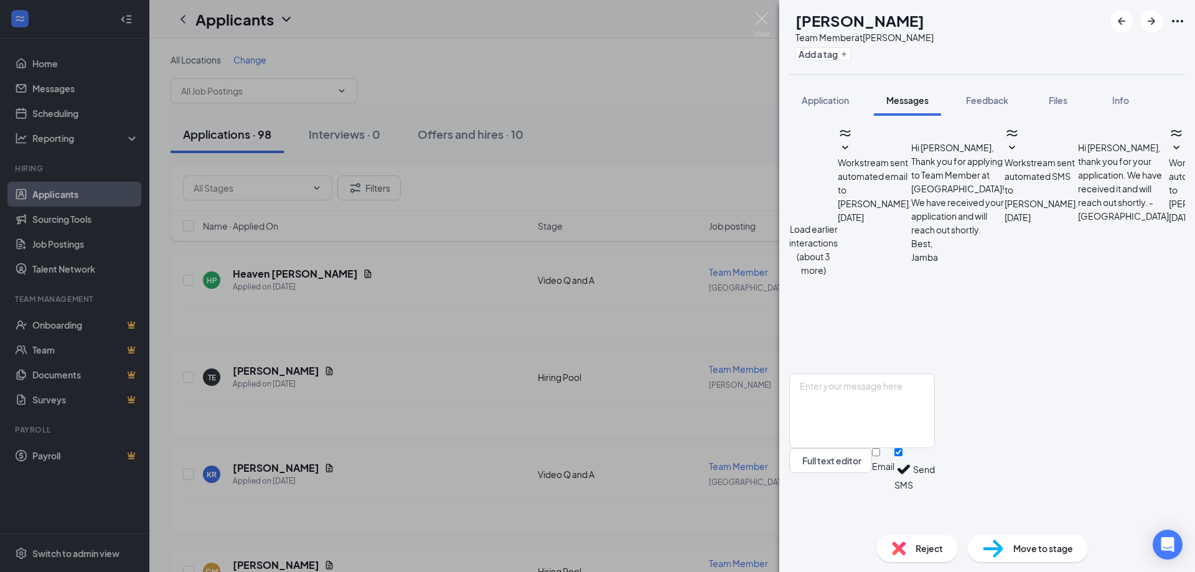
click at [653, 330] on div "[PERSON_NAME] Team Member at [PERSON_NAME] Kiosk Add a tag Application Messages…" at bounding box center [597, 286] width 1195 height 572
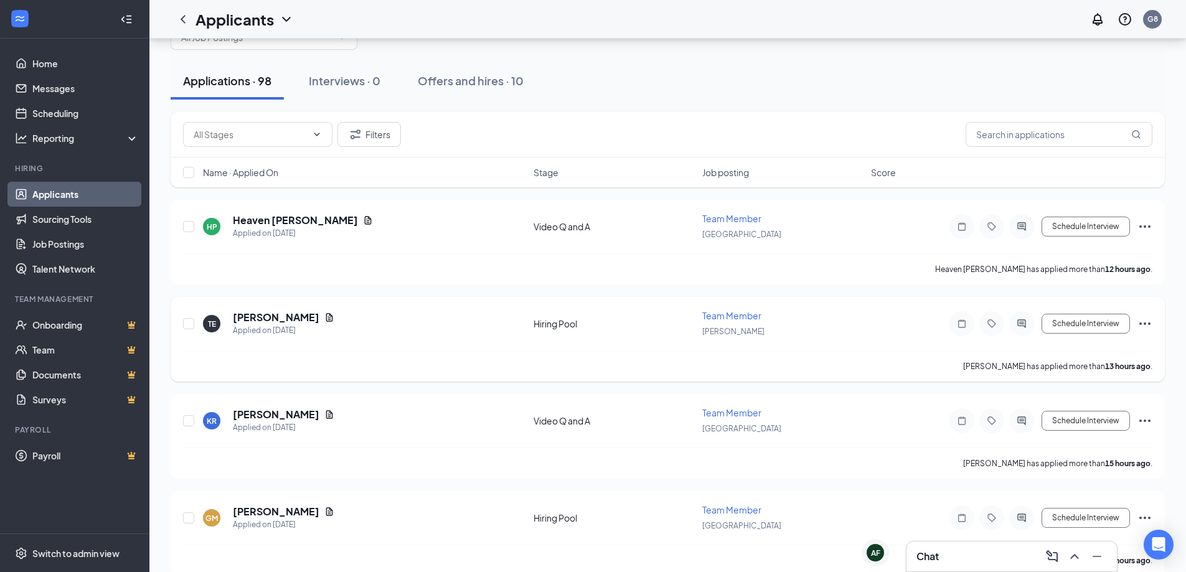
scroll to position [187, 0]
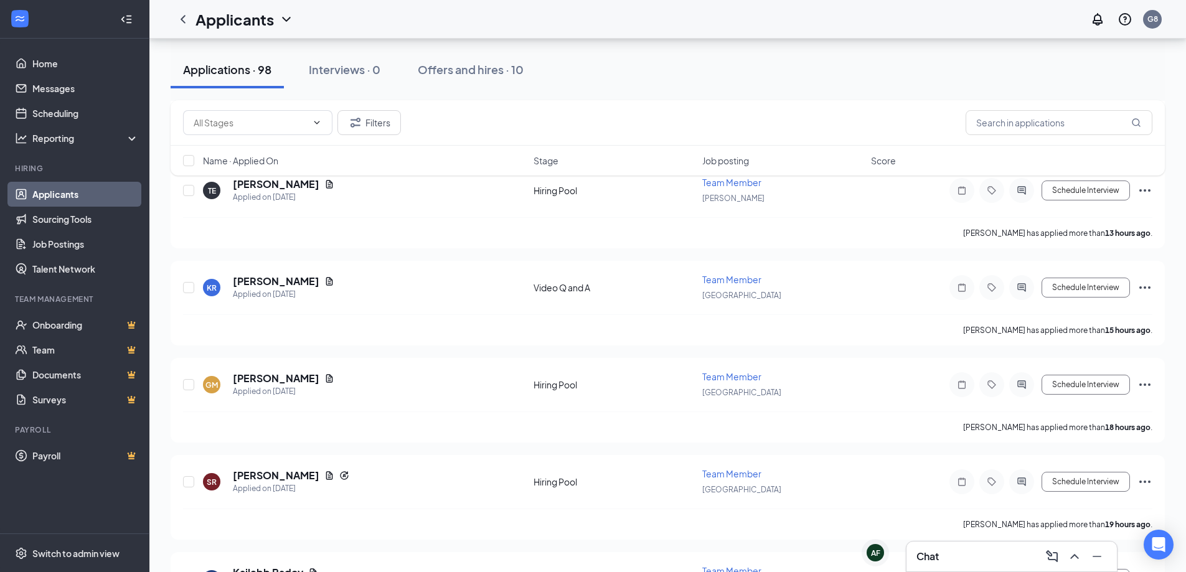
click at [1003, 556] on div "Chat" at bounding box center [1011, 557] width 190 height 20
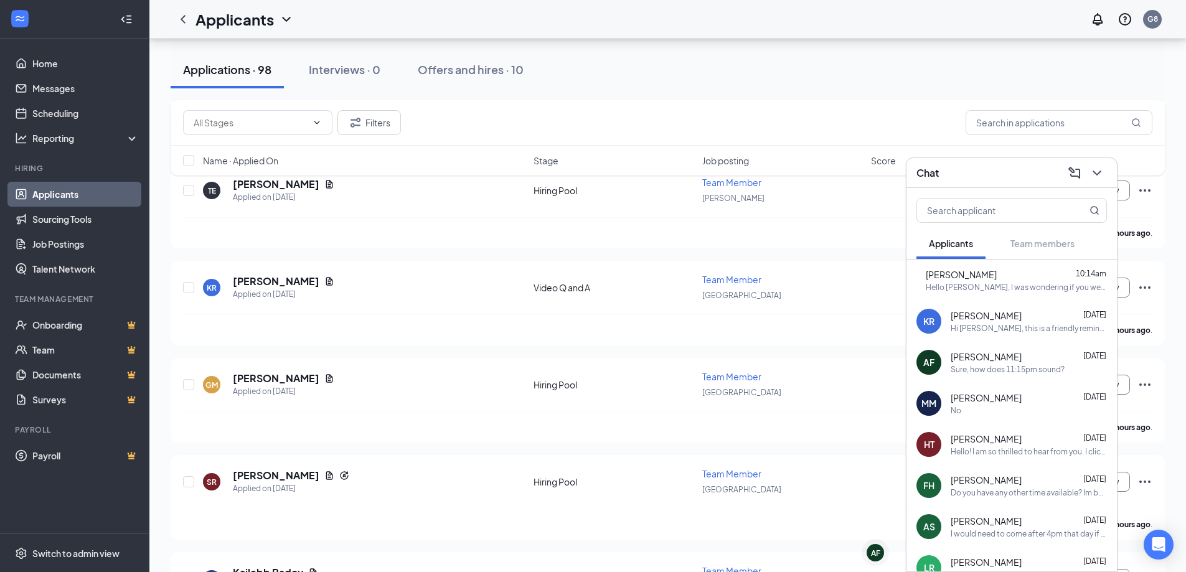
click at [993, 393] on span "[PERSON_NAME]" at bounding box center [986, 398] width 71 height 12
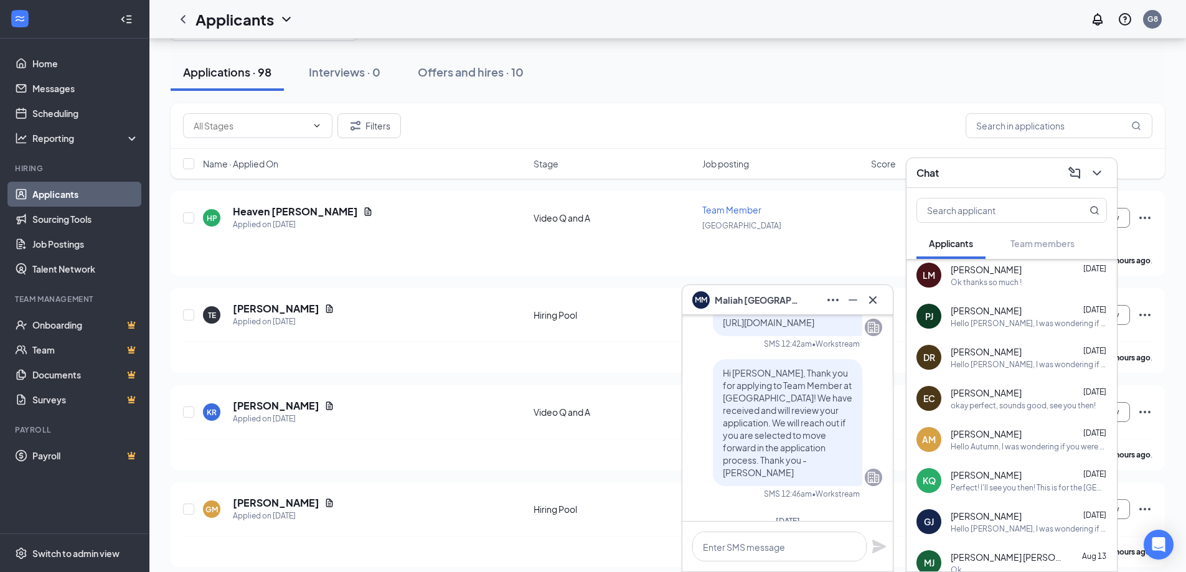
scroll to position [472, 0]
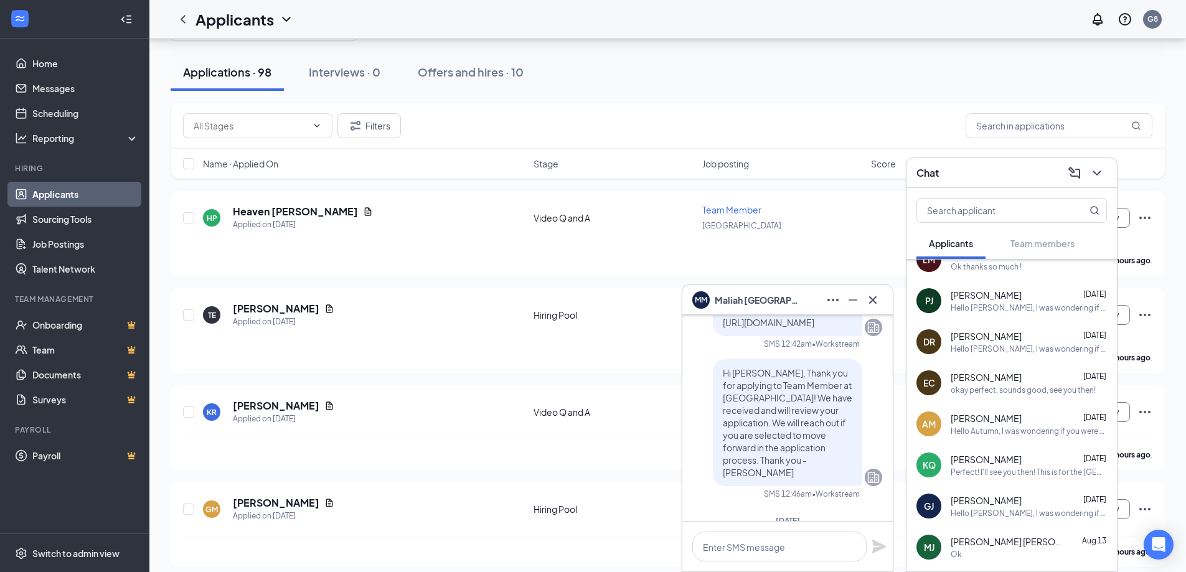
click at [974, 471] on div "Perfect! I'll see you then! This is for the [GEOGRAPHIC_DATA] location" at bounding box center [1029, 472] width 156 height 11
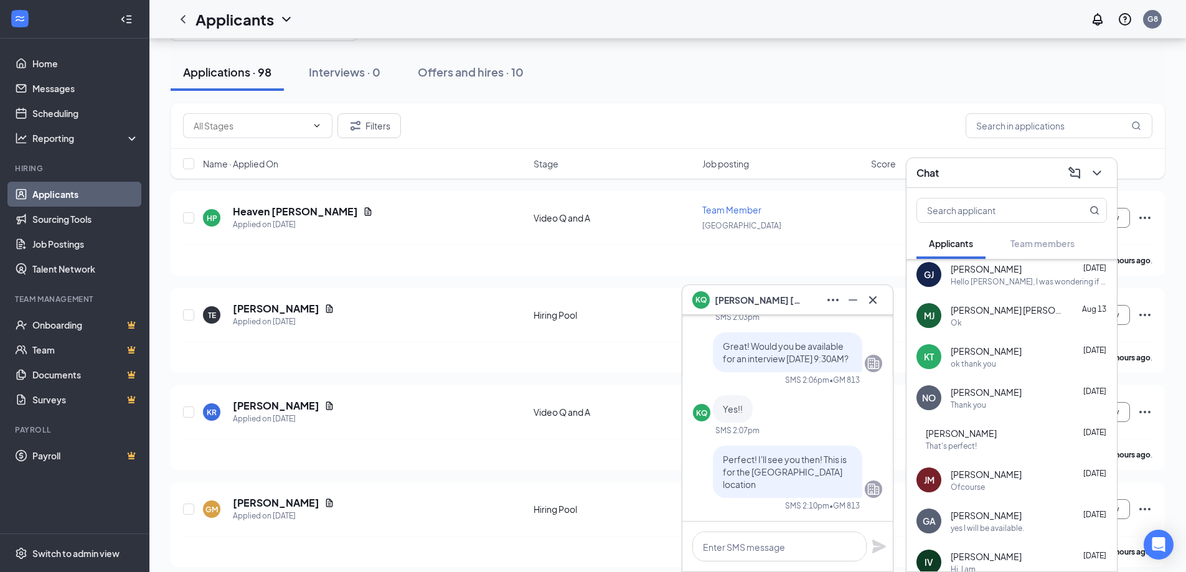
scroll to position [759, 0]
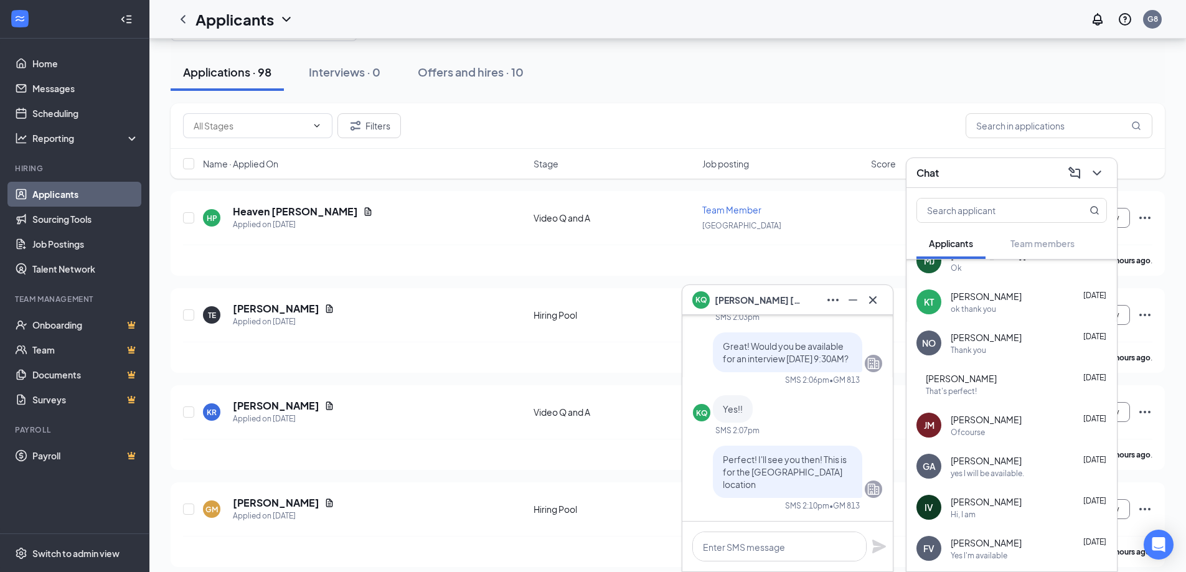
click at [970, 455] on span "[PERSON_NAME]" at bounding box center [986, 460] width 71 height 12
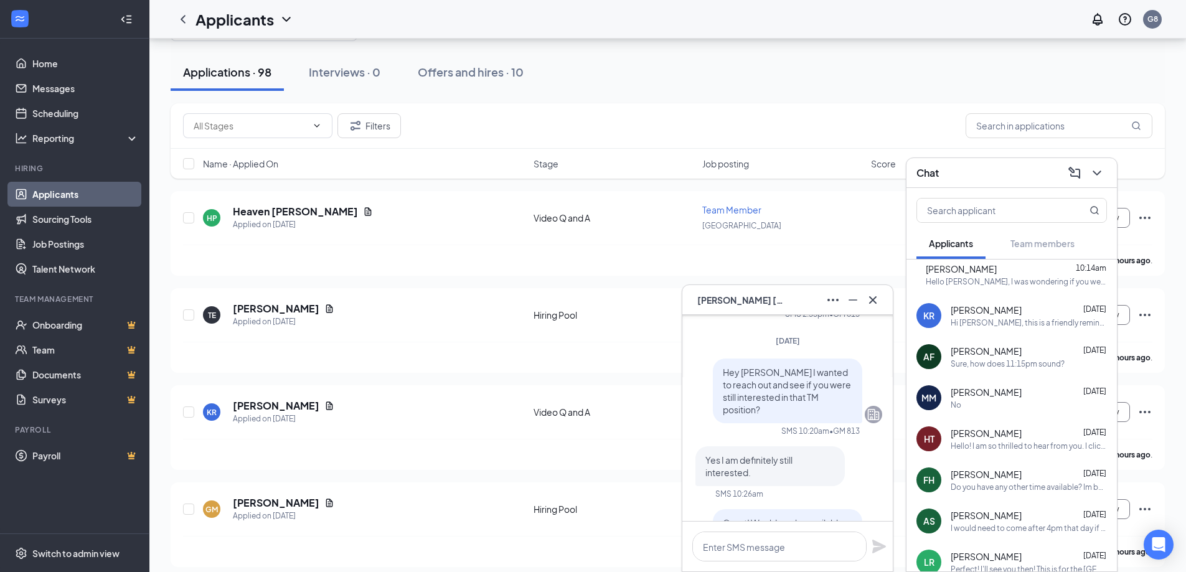
scroll to position [0, 0]
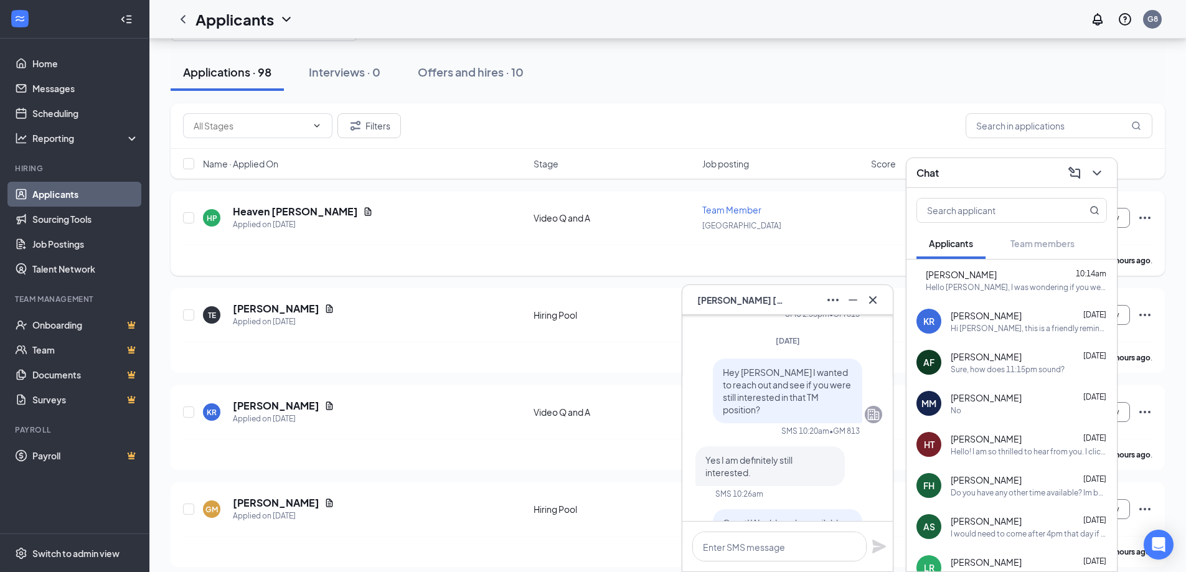
click at [831, 221] on div "[GEOGRAPHIC_DATA]" at bounding box center [782, 225] width 161 height 14
click at [884, 300] on div "GA [PERSON_NAME]" at bounding box center [787, 300] width 210 height 30
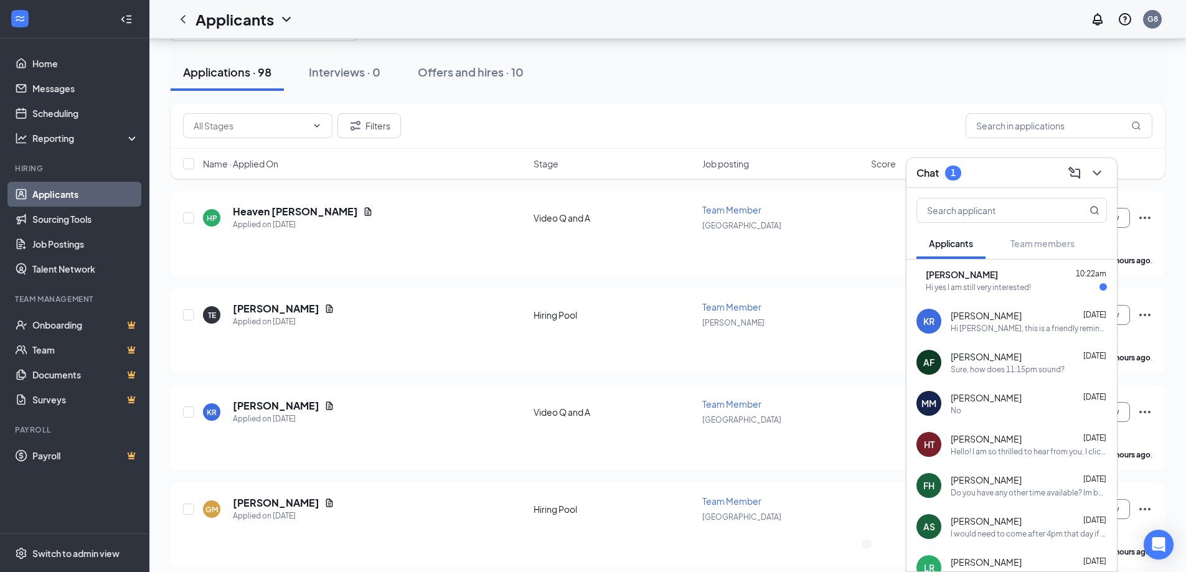
click at [984, 364] on div "Sure, how does 11:15pm sound?" at bounding box center [1008, 369] width 114 height 11
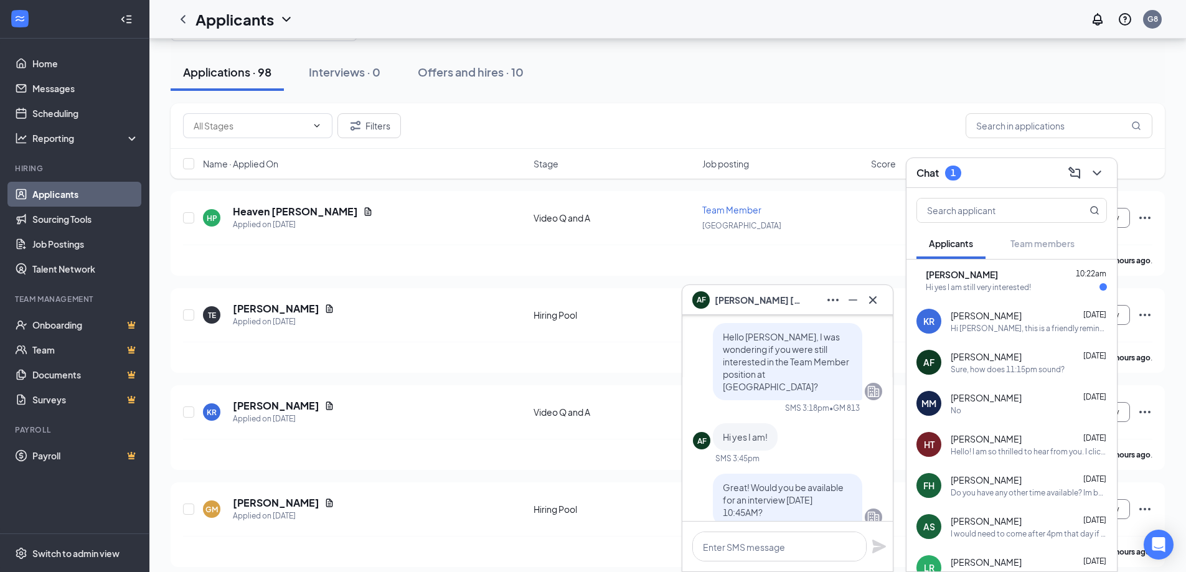
scroll to position [-187, 0]
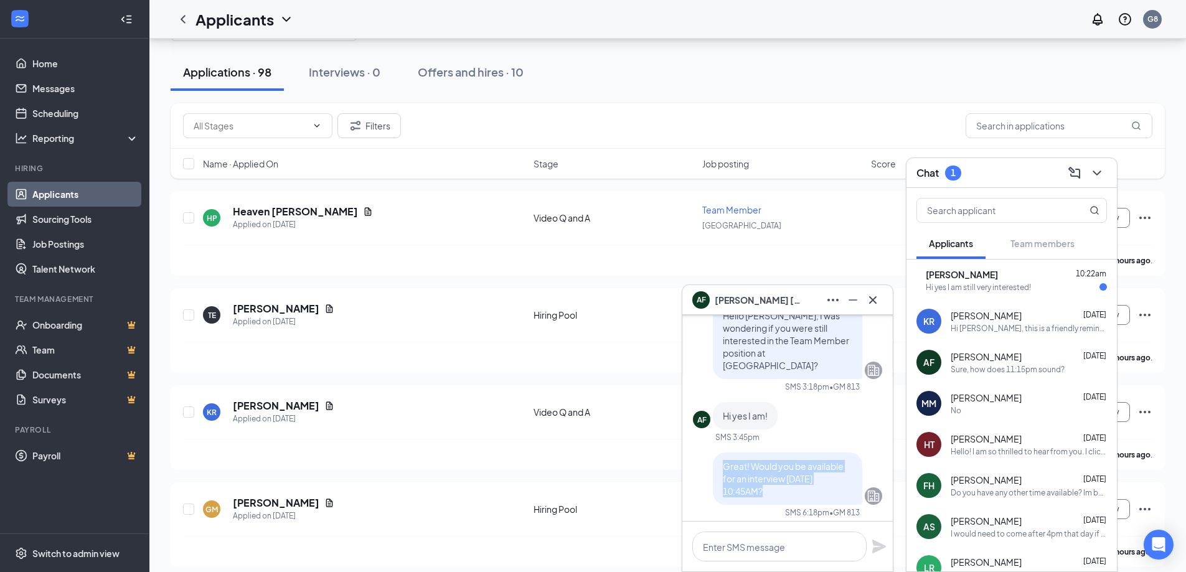
click at [759, 497] on div "Great! Would you be available for an interview [DATE] 10:45AM?" at bounding box center [787, 479] width 149 height 52
copy span "Great! Would you be available for an interview [DATE] 10:45AM?"
click at [979, 263] on div "[PERSON_NAME] 10:22am Hi yes I am still very interested!" at bounding box center [1011, 280] width 210 height 41
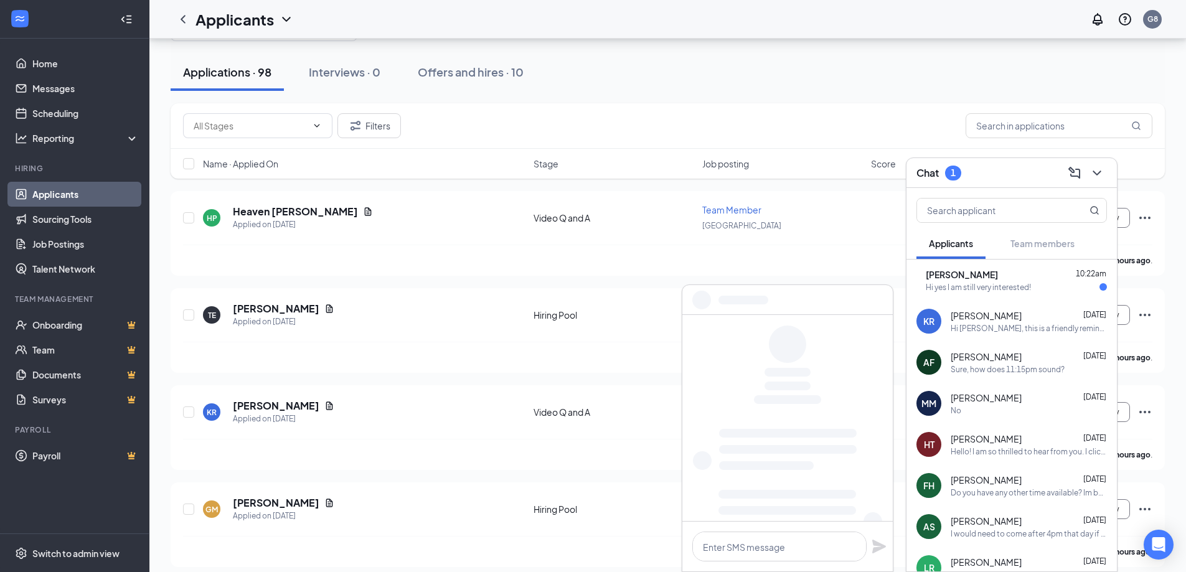
scroll to position [0, 0]
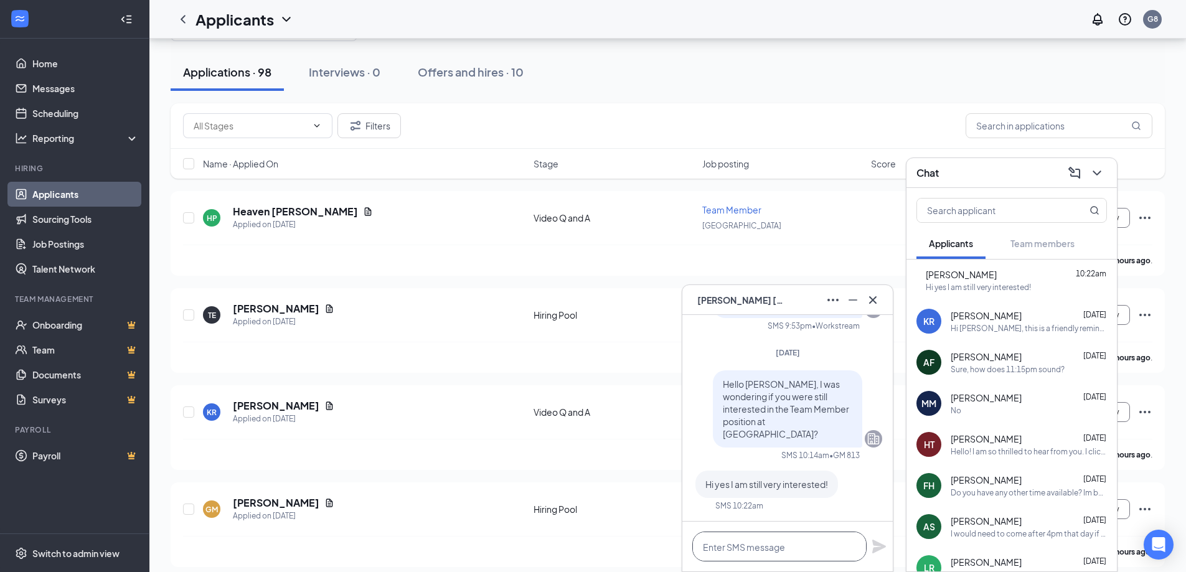
click at [760, 546] on textarea at bounding box center [779, 547] width 174 height 30
paste textarea "Great! Would you be available for an interview [DATE] 10:45AM?"
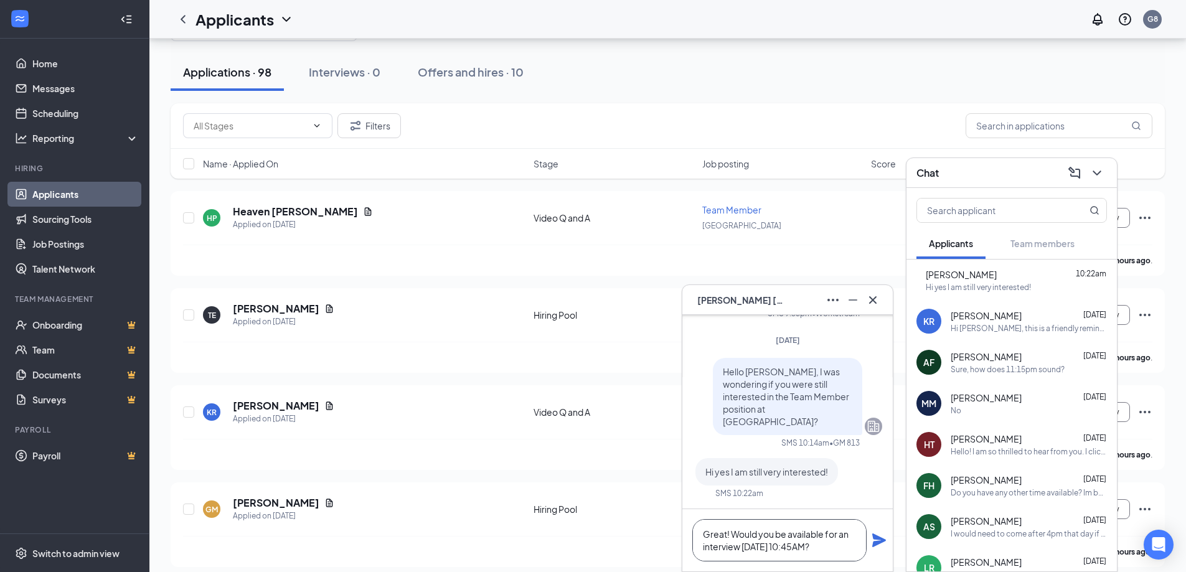
drag, startPoint x: 742, startPoint y: 545, endPoint x: 759, endPoint y: 548, distance: 17.7
click at [759, 548] on textarea "Great! Would you be available for an interview [DATE] 10:45AM?" at bounding box center [779, 540] width 174 height 42
drag, startPoint x: 794, startPoint y: 546, endPoint x: 817, endPoint y: 553, distance: 23.4
click at [817, 553] on textarea "Great! Would you be available for an interview [DATE] at 10:45AM?" at bounding box center [779, 540] width 174 height 42
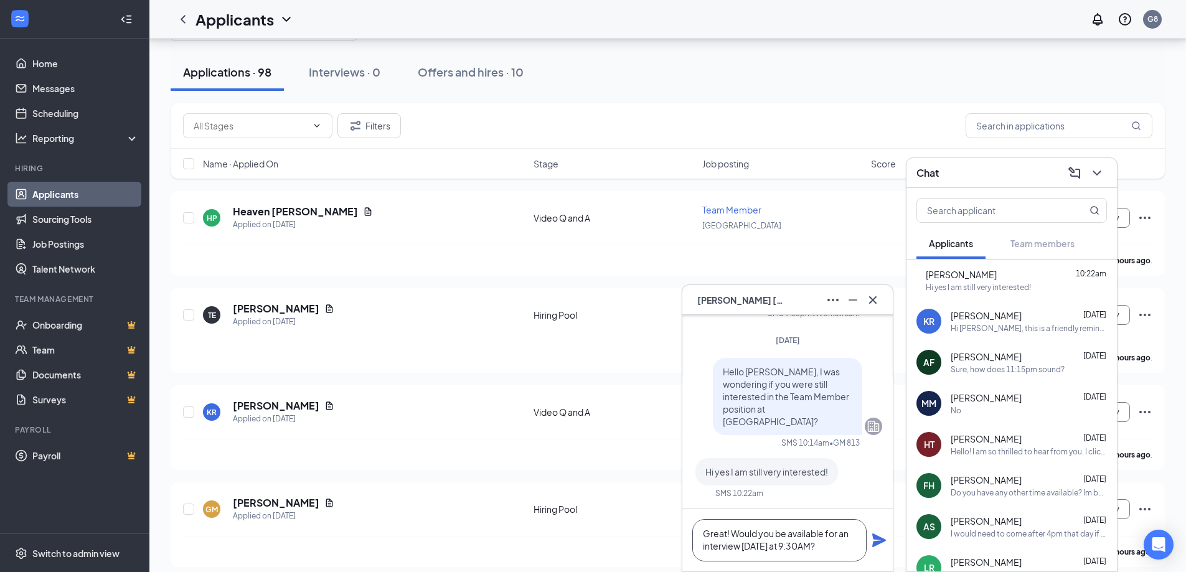
type textarea "Great! Would you be available for an interview [DATE] at 9:30AM?"
click at [881, 540] on icon "Plane" at bounding box center [878, 540] width 15 height 15
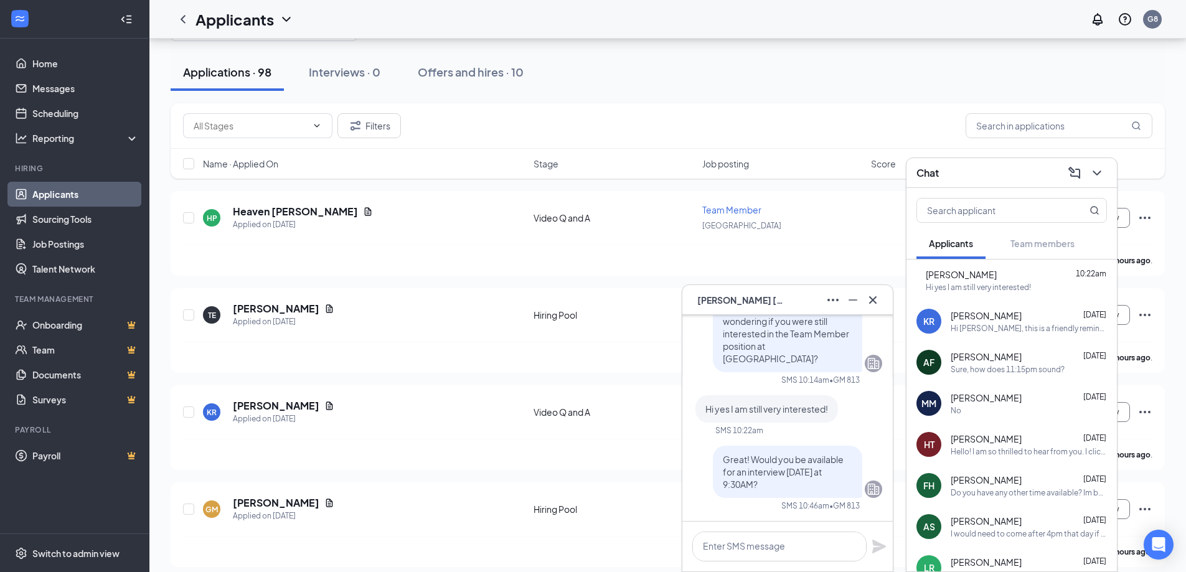
scroll to position [0, 0]
click at [979, 365] on div "Sure, how does 11:15pm sound?" at bounding box center [1008, 369] width 114 height 11
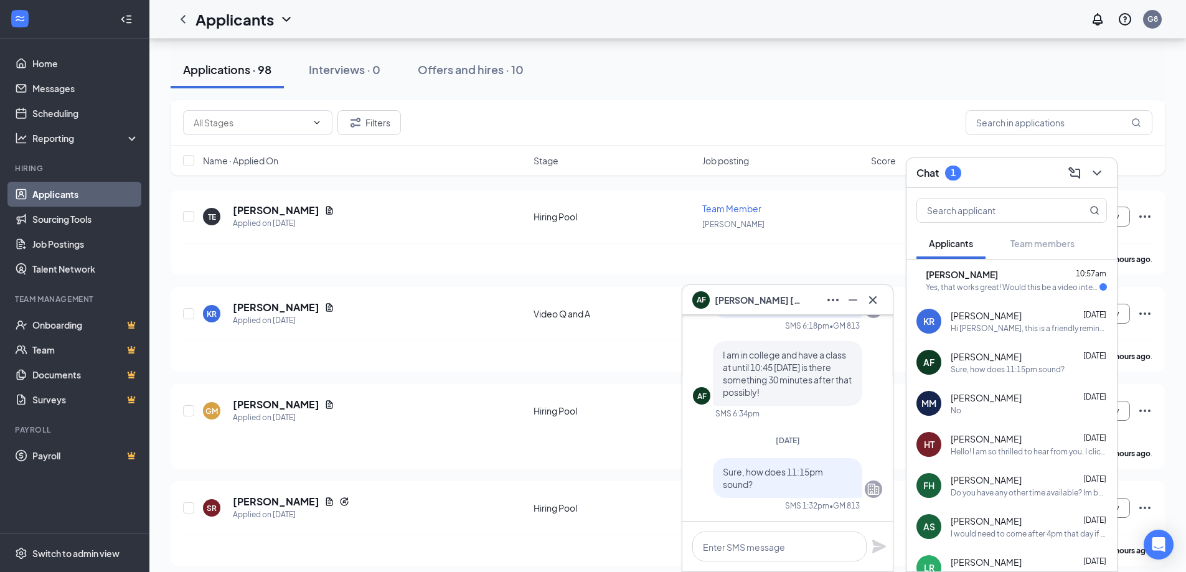
scroll to position [187, 0]
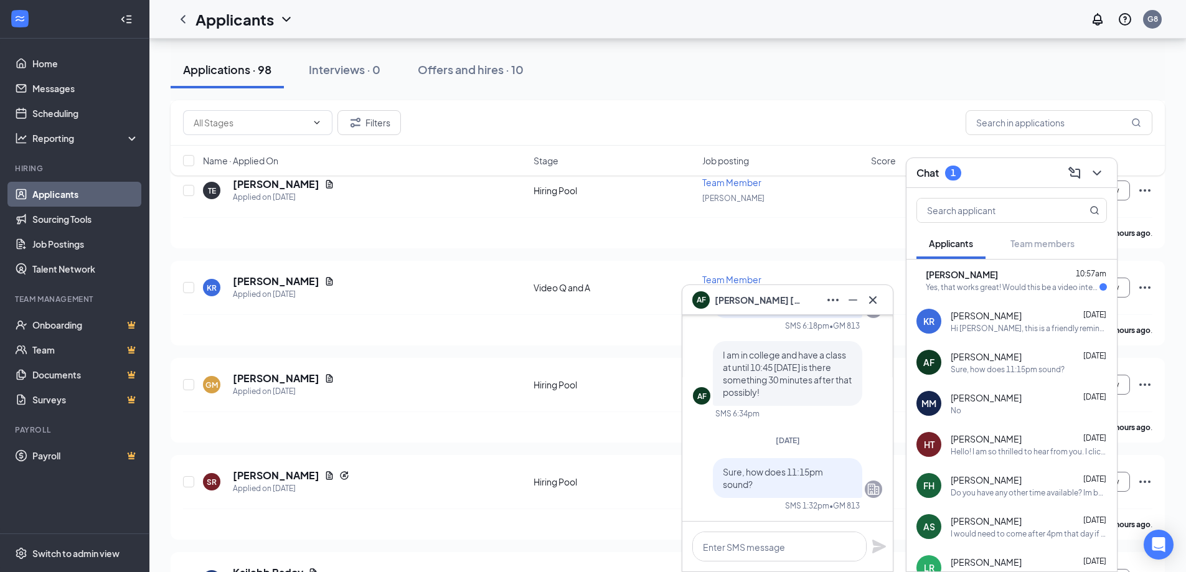
click at [1008, 282] on div "Yes, that works great! Would this be a video interview?" at bounding box center [1013, 287] width 174 height 11
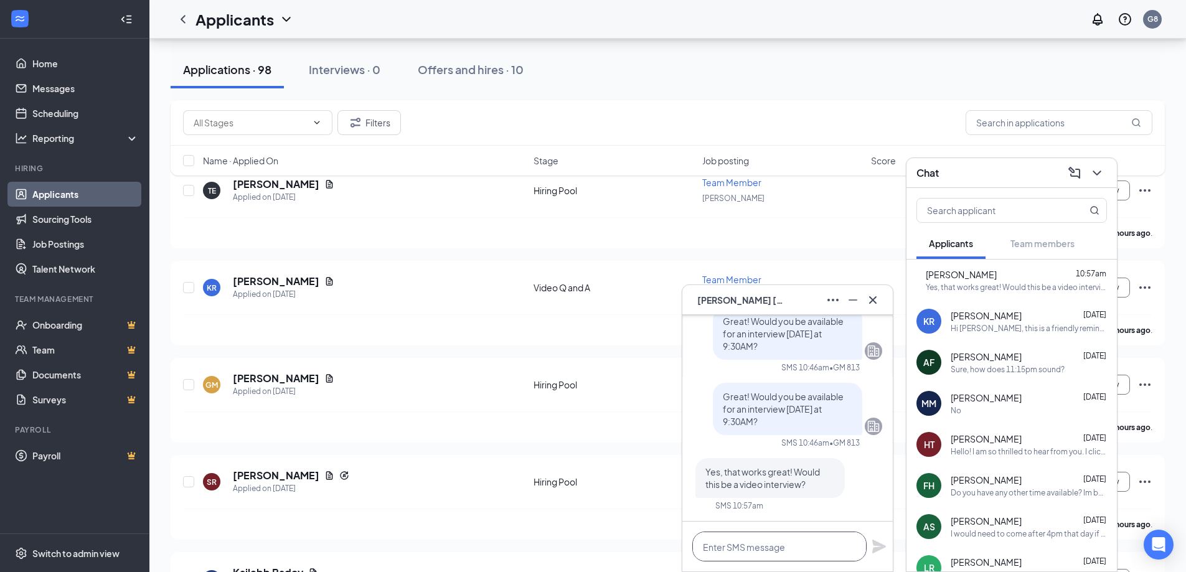
click at [810, 547] on textarea at bounding box center [779, 547] width 174 height 30
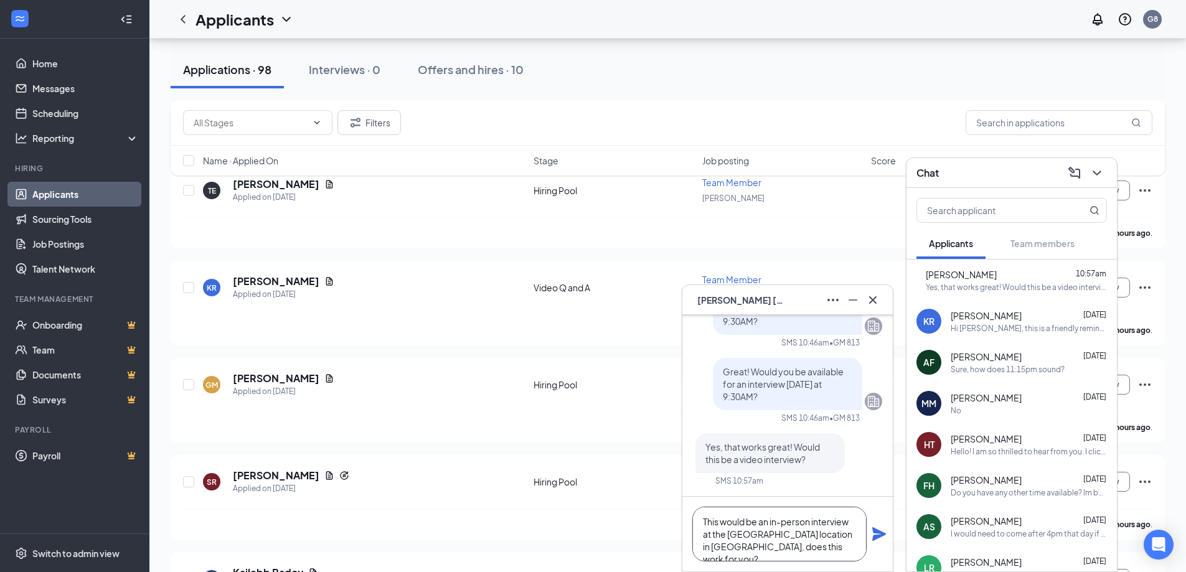
type textarea "This would be an in-person interview at the [GEOGRAPHIC_DATA] location in [GEOG…"
click at [883, 530] on icon "Plane" at bounding box center [878, 534] width 15 height 15
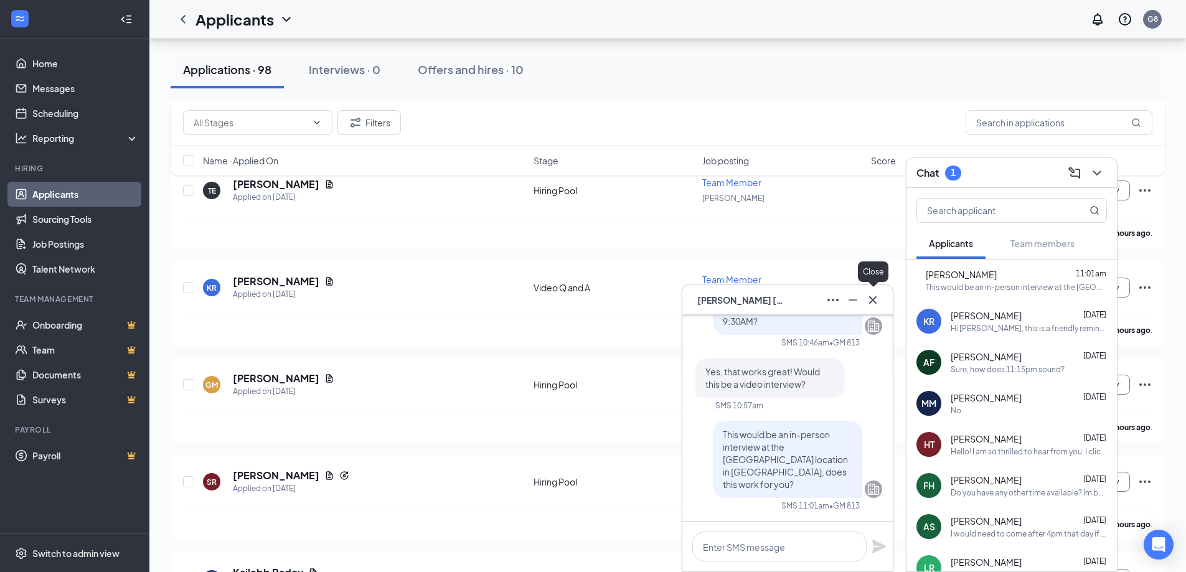
click at [875, 300] on icon "Cross" at bounding box center [872, 300] width 15 height 15
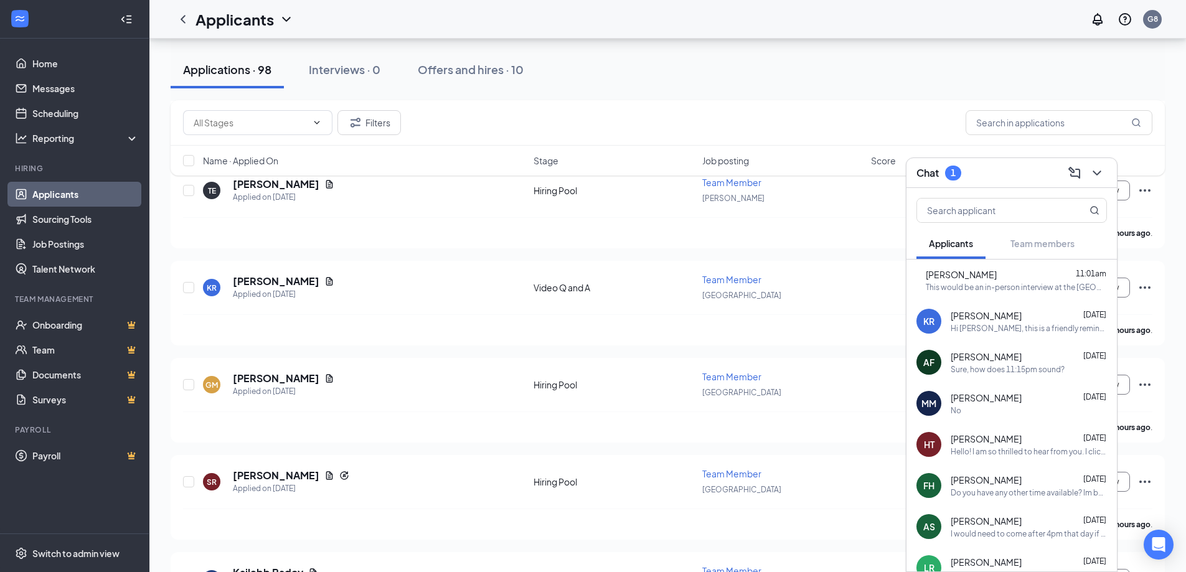
click at [997, 271] on span "[PERSON_NAME]" at bounding box center [961, 274] width 71 height 12
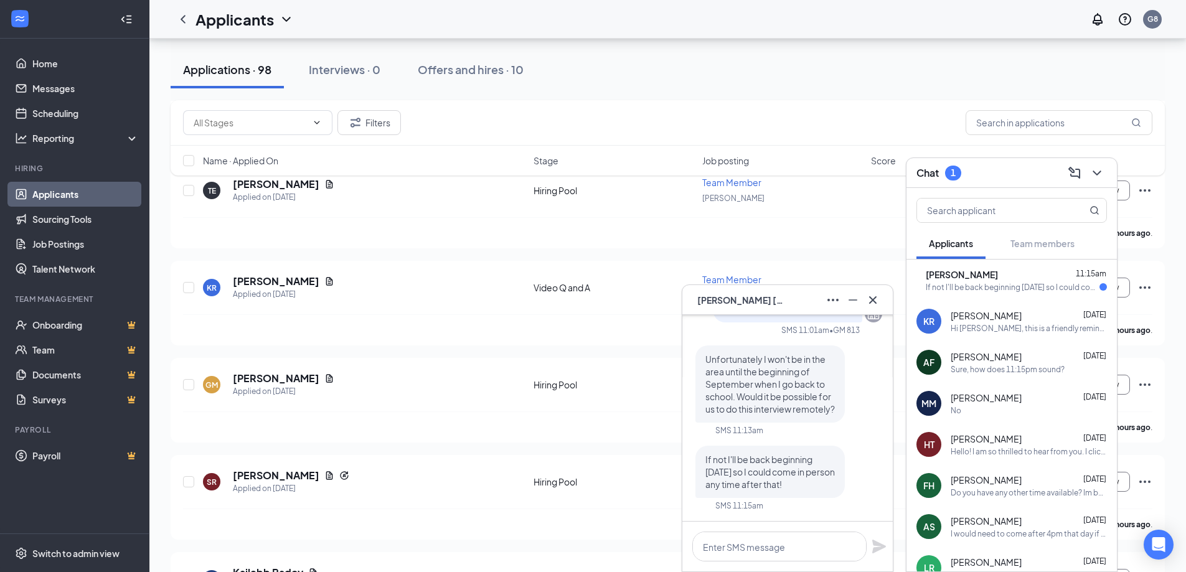
click at [1060, 273] on div "[PERSON_NAME] 11:15am" at bounding box center [1016, 274] width 181 height 12
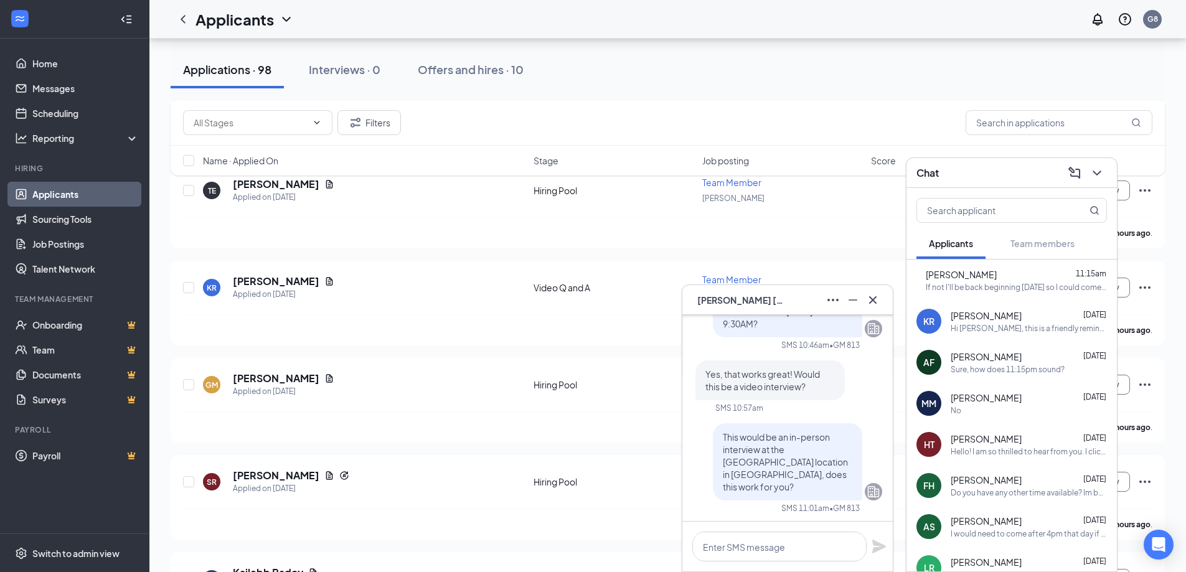
scroll to position [-311, 0]
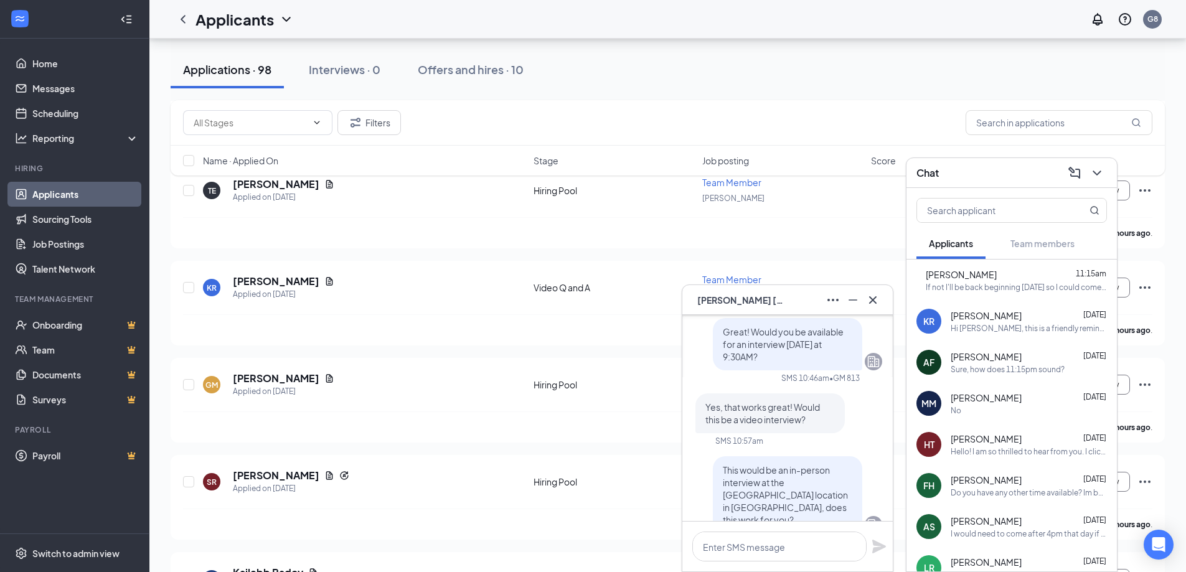
click at [989, 334] on div "KR [PERSON_NAME] [DATE] Hi [PERSON_NAME], this is a friendly reminder. To move …" at bounding box center [1011, 321] width 210 height 41
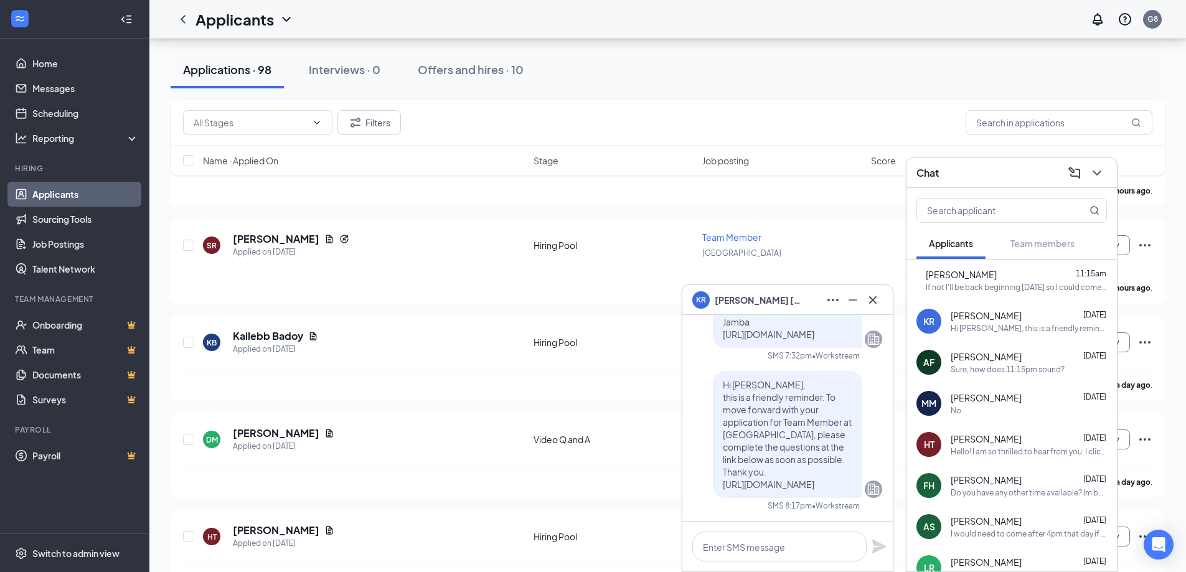
scroll to position [436, 0]
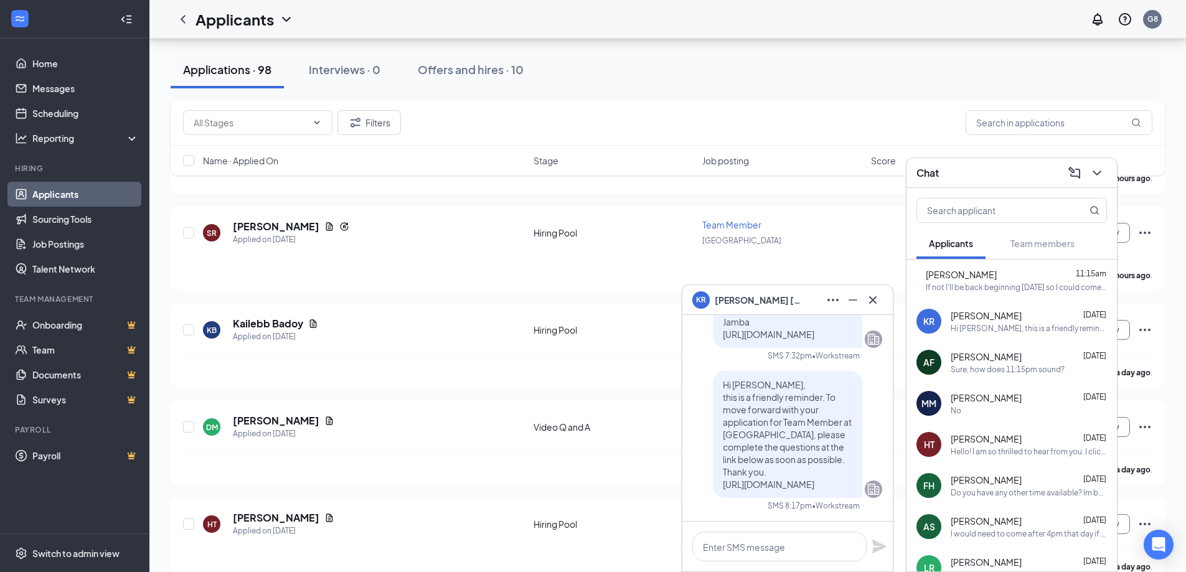
click at [1018, 373] on div "Sure, how does 11:15pm sound?" at bounding box center [1008, 369] width 114 height 11
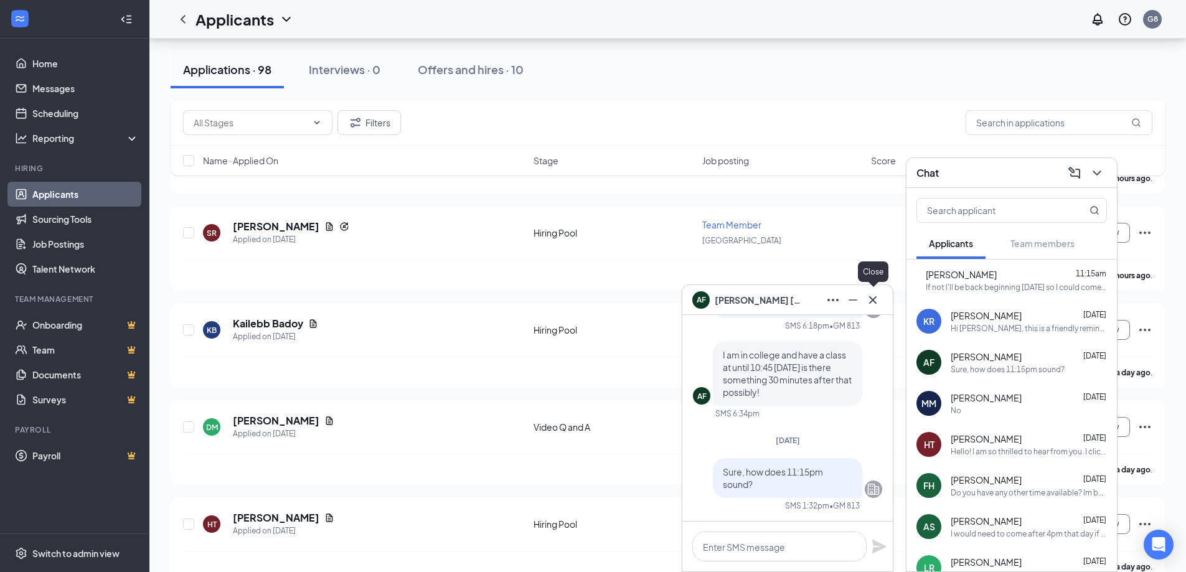
click at [874, 301] on icon "Cross" at bounding box center [872, 299] width 7 height 7
